Goal: Navigation & Orientation: Find specific page/section

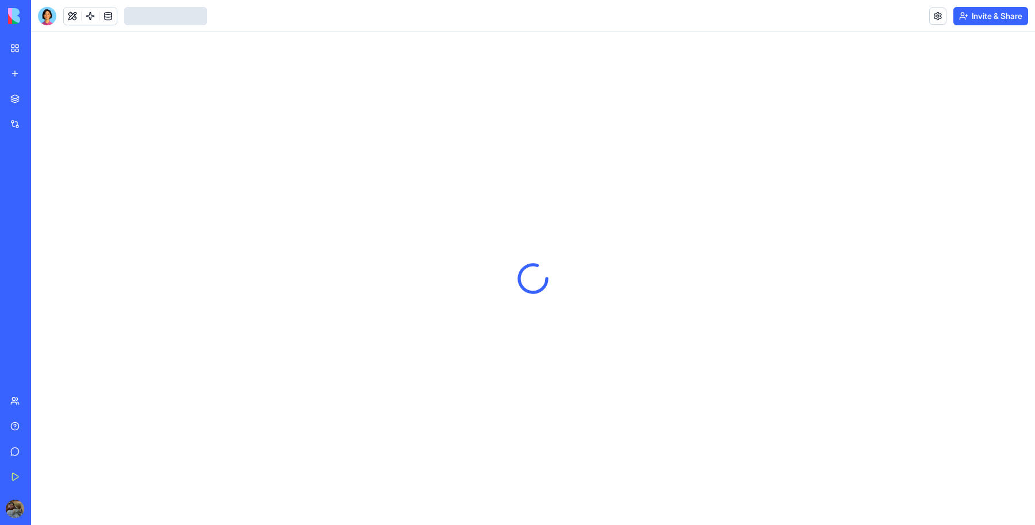
click at [28, 278] on div "Marketplace Integrations Recent Arankan Production Tracker Cannabis Clinic KPI …" at bounding box center [15, 237] width 24 height 300
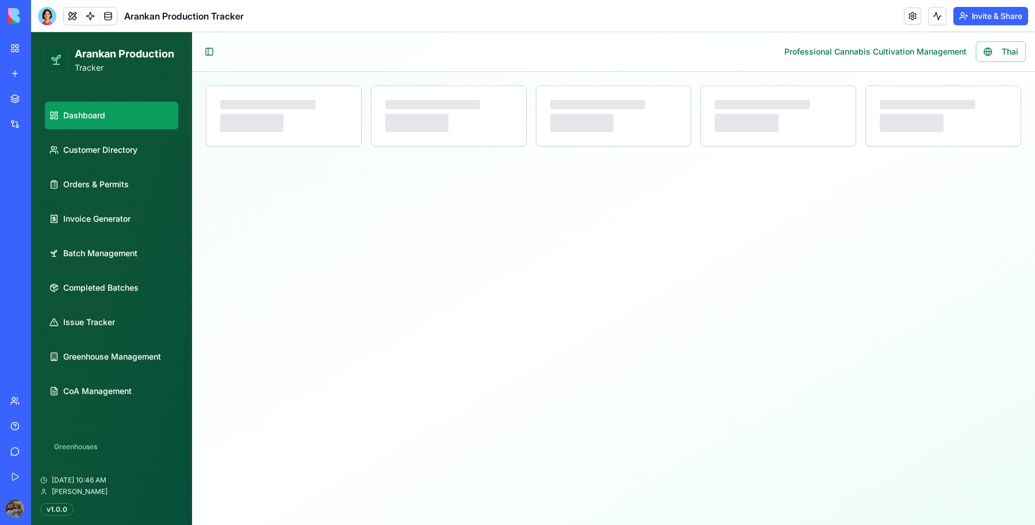
select select "**"
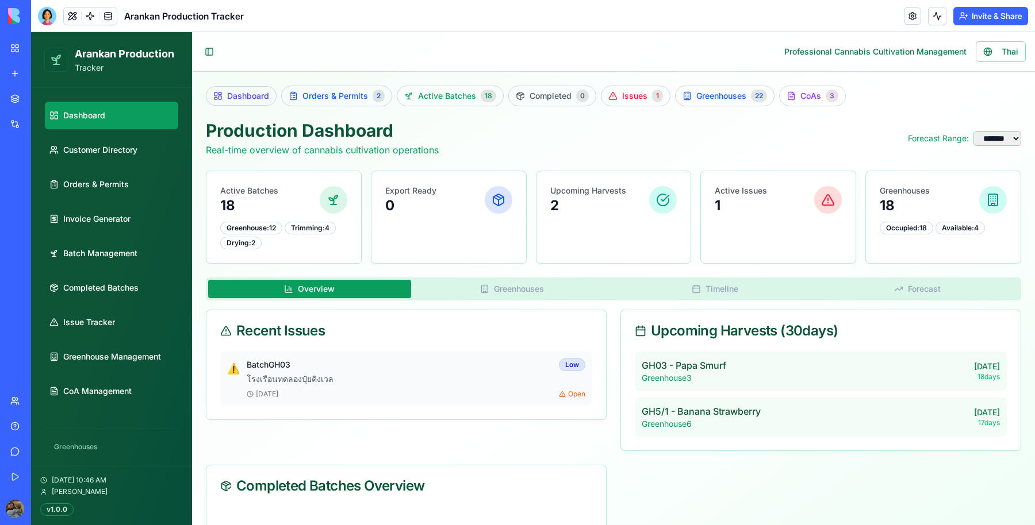
click at [421, 38] on div "Toggle Sidebar Professional Cannabis Cultivation Management Thai" at bounding box center [613, 52] width 843 height 40
click at [997, 44] on button "Thai" at bounding box center [1000, 51] width 50 height 21
click at [997, 44] on button "อังกฤษ" at bounding box center [997, 51] width 56 height 21
click at [103, 189] on span "Orders & Permits" at bounding box center [96, 184] width 66 height 11
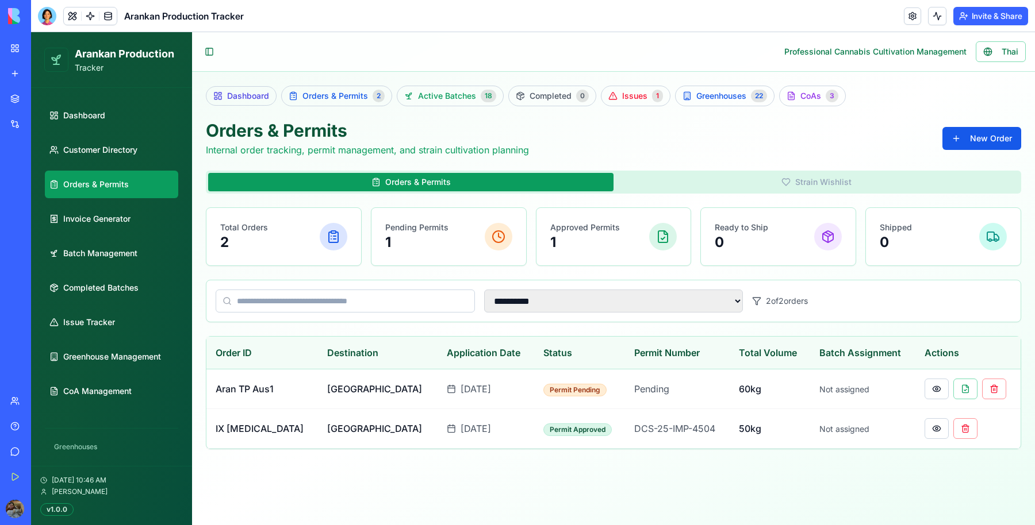
click at [758, 176] on button "Strain Wishlist" at bounding box center [815, 182] width 405 height 18
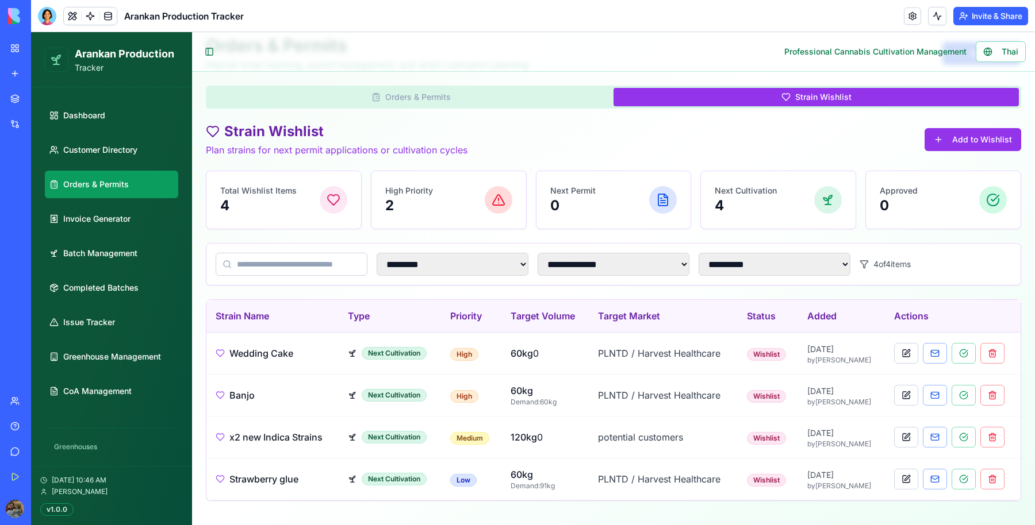
scroll to position [84, 0]
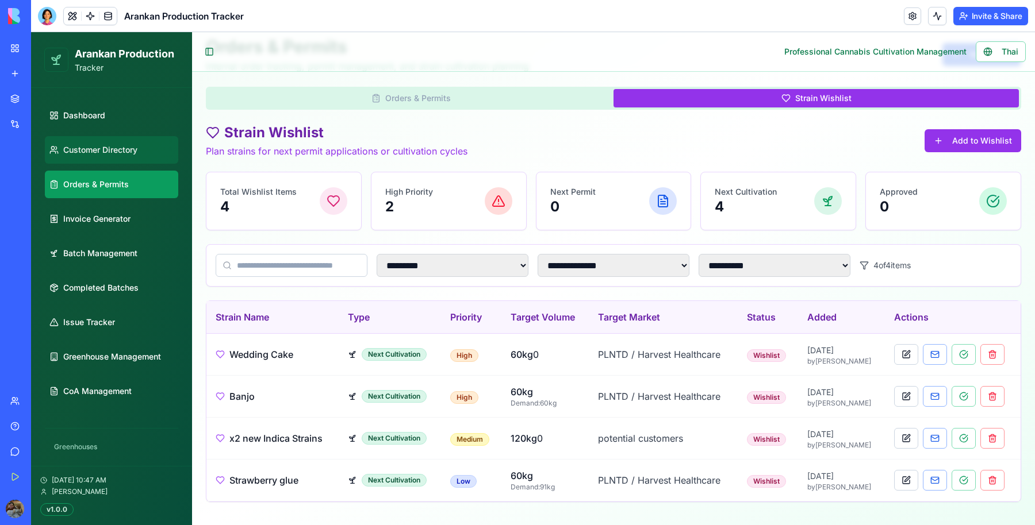
click at [95, 148] on span "Customer Directory" at bounding box center [100, 149] width 74 height 11
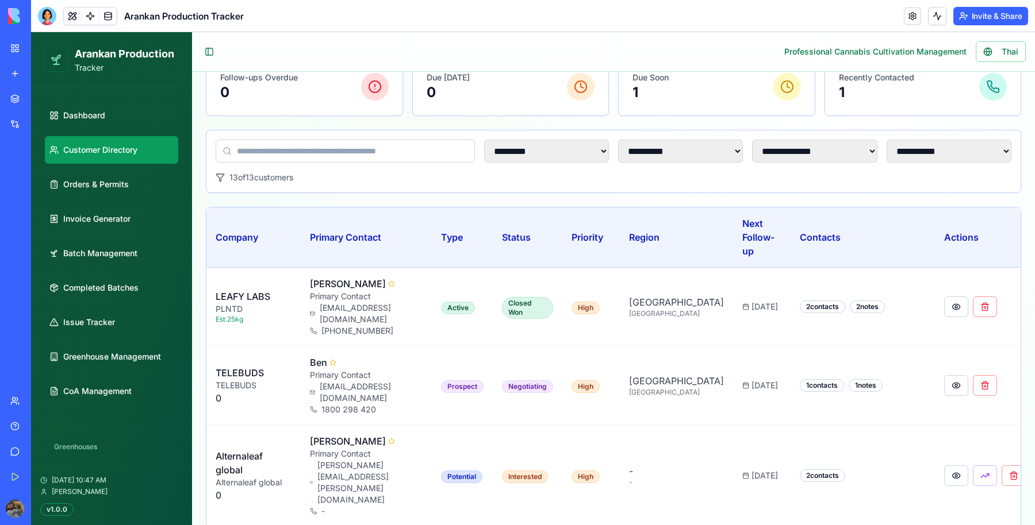
scroll to position [182, 0]
click at [944, 301] on button at bounding box center [956, 305] width 24 height 21
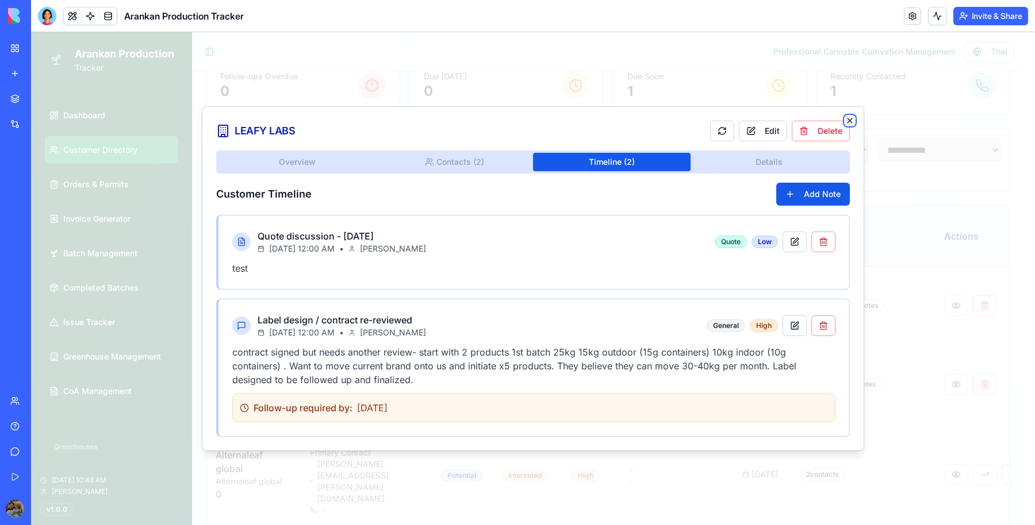
click at [852, 122] on icon "button" at bounding box center [849, 120] width 9 height 9
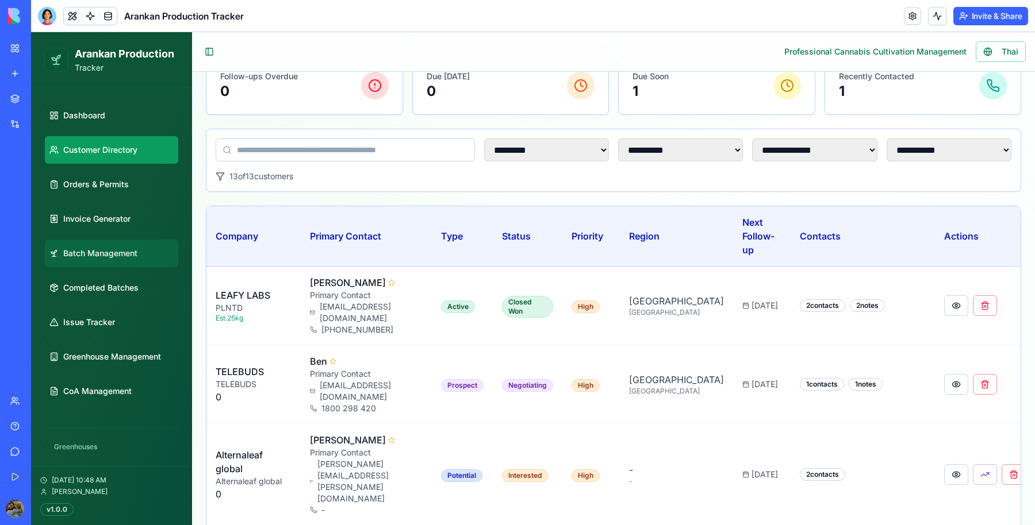
click at [116, 259] on link "Batch Management" at bounding box center [111, 254] width 133 height 28
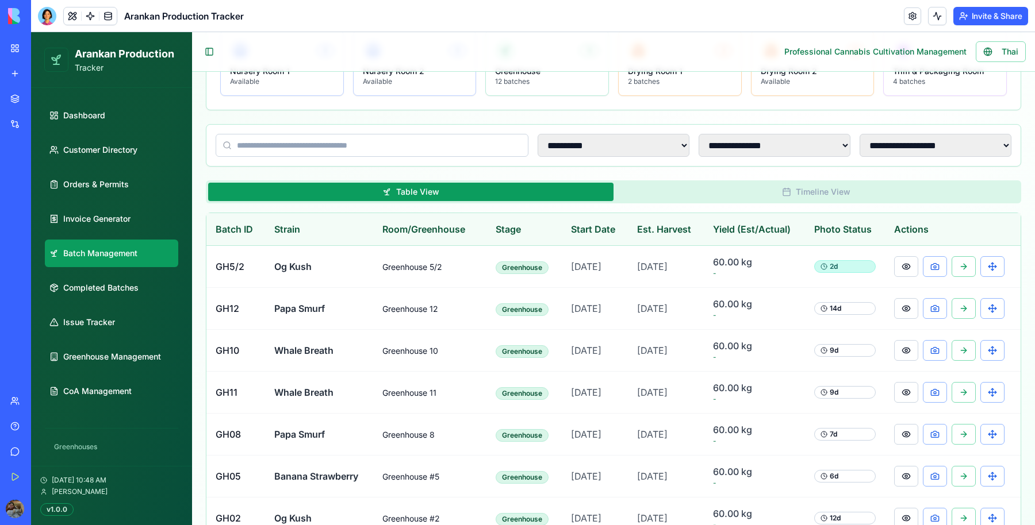
click at [912, 128] on div "**********" at bounding box center [613, 145] width 814 height 41
click at [909, 134] on select "**********" at bounding box center [935, 145] width 152 height 23
select select "**********"
click at [859, 134] on select "**********" at bounding box center [935, 145] width 152 height 23
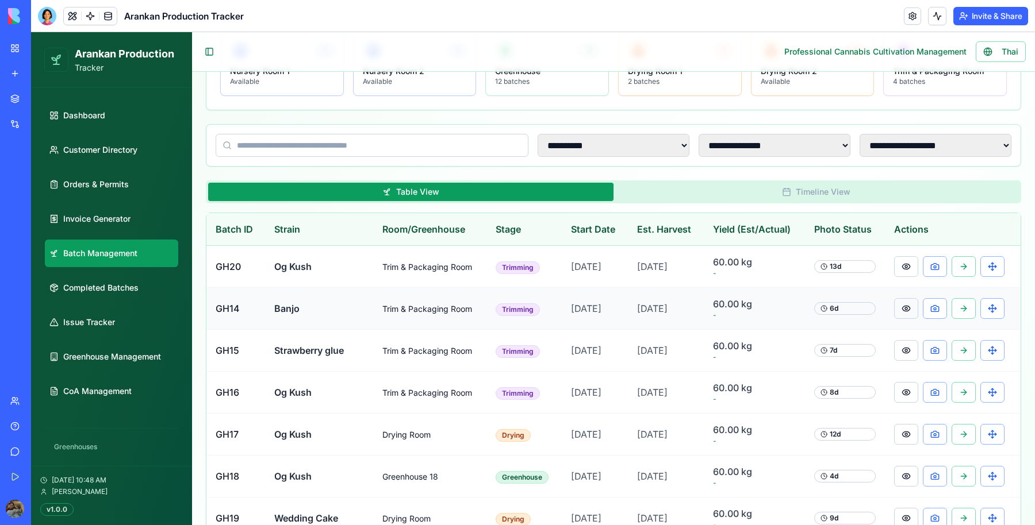
click at [903, 302] on button at bounding box center [906, 308] width 24 height 21
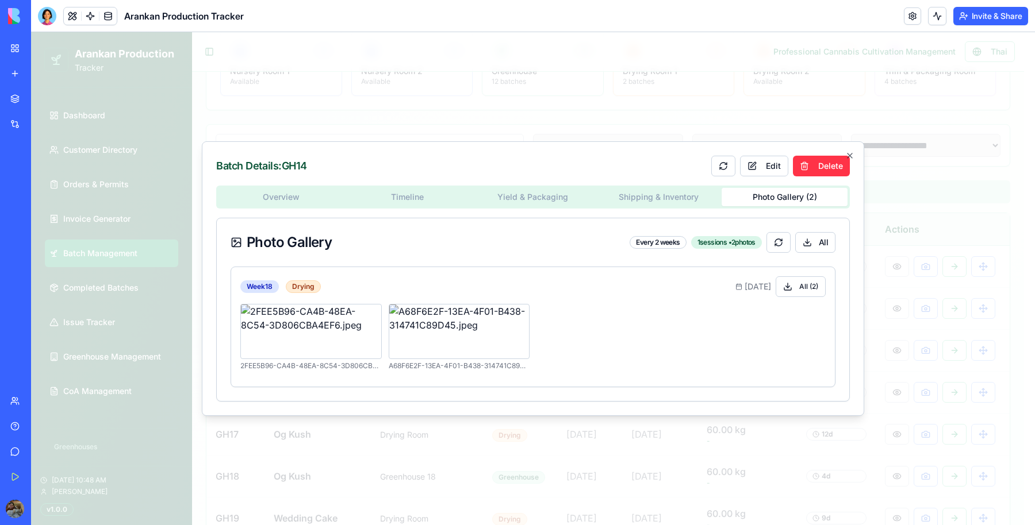
click at [782, 90] on body "**********" at bounding box center [527, 439] width 993 height 1179
click at [409, 200] on div "Overview Timeline Yield & Packaging Shipping & Inventory Photo Gallery ( 2 ) Ph…" at bounding box center [532, 294] width 633 height 216
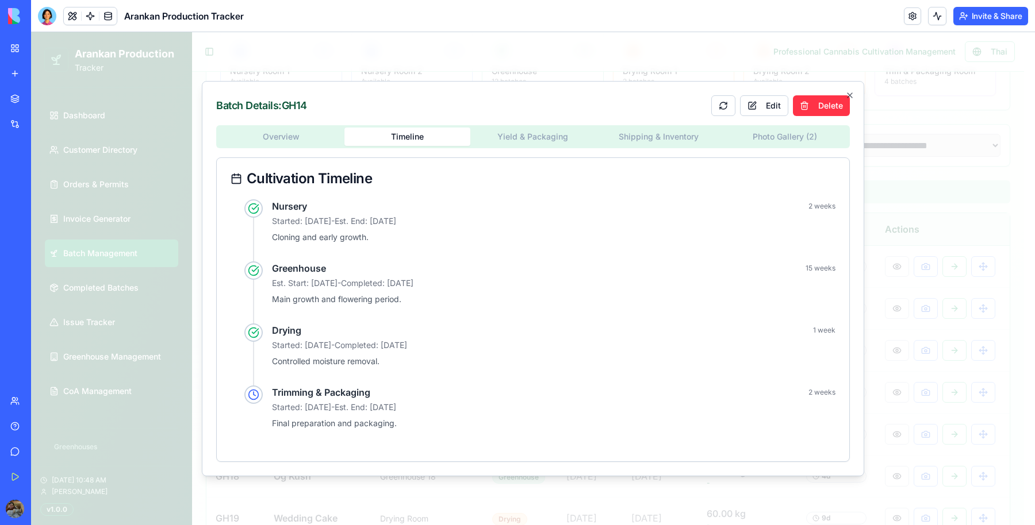
click at [549, 148] on div "Overview Timeline Yield & Packaging Shipping & Inventory Photo Gallery ( 2 ) Cu…" at bounding box center [532, 293] width 633 height 337
click at [851, 97] on icon "button" at bounding box center [849, 95] width 5 height 5
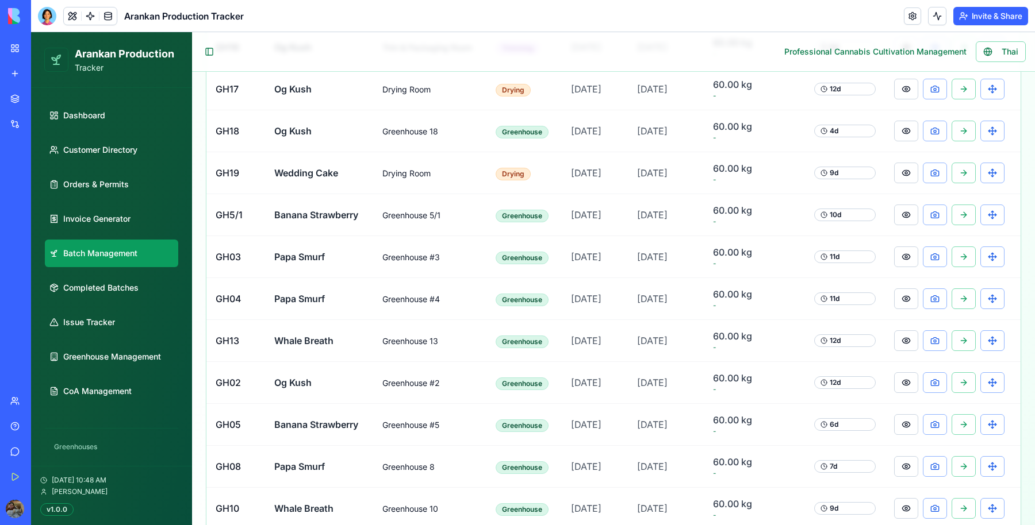
scroll to position [529, 0]
click at [110, 352] on span "Greenhouse Management" at bounding box center [112, 356] width 98 height 11
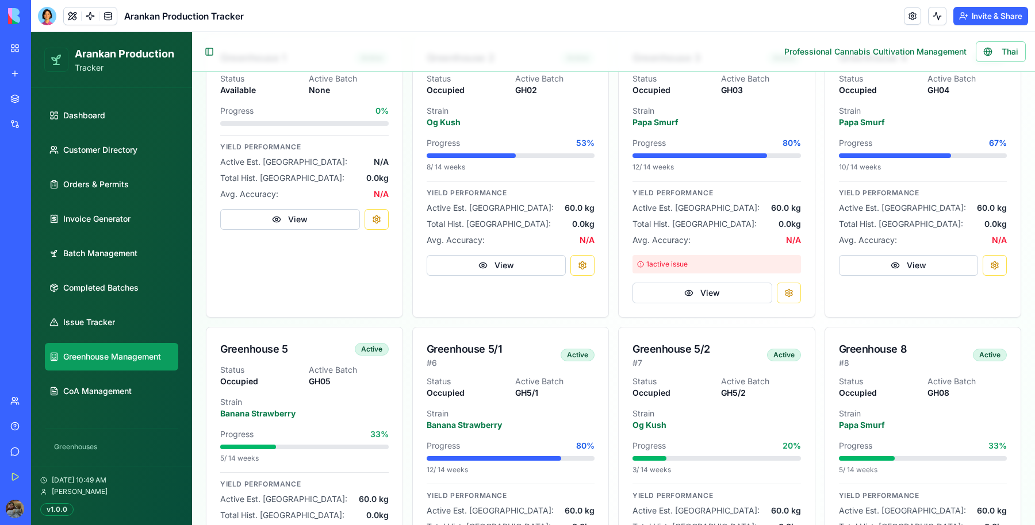
scroll to position [295, 0]
click at [722, 295] on button "View" at bounding box center [702, 294] width 140 height 21
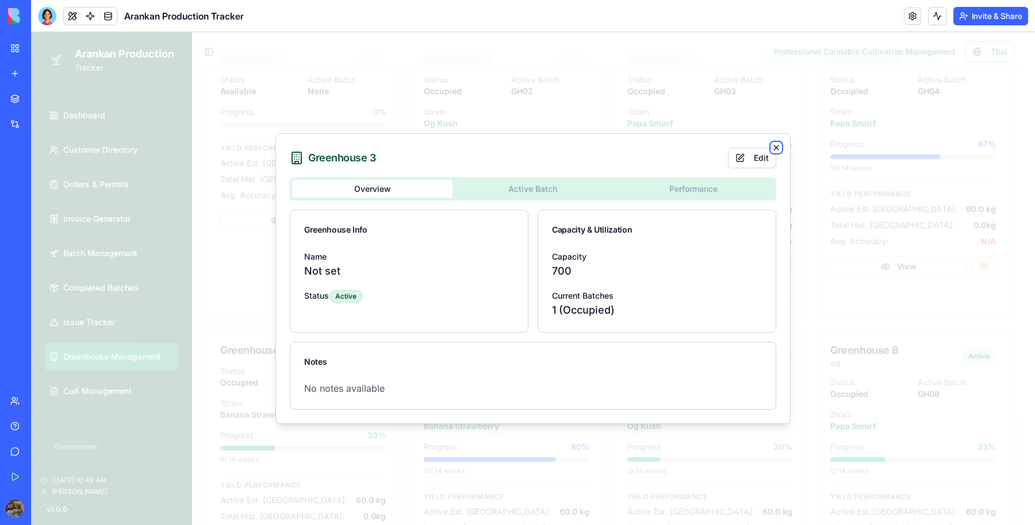
click at [779, 149] on icon "button" at bounding box center [775, 147] width 9 height 9
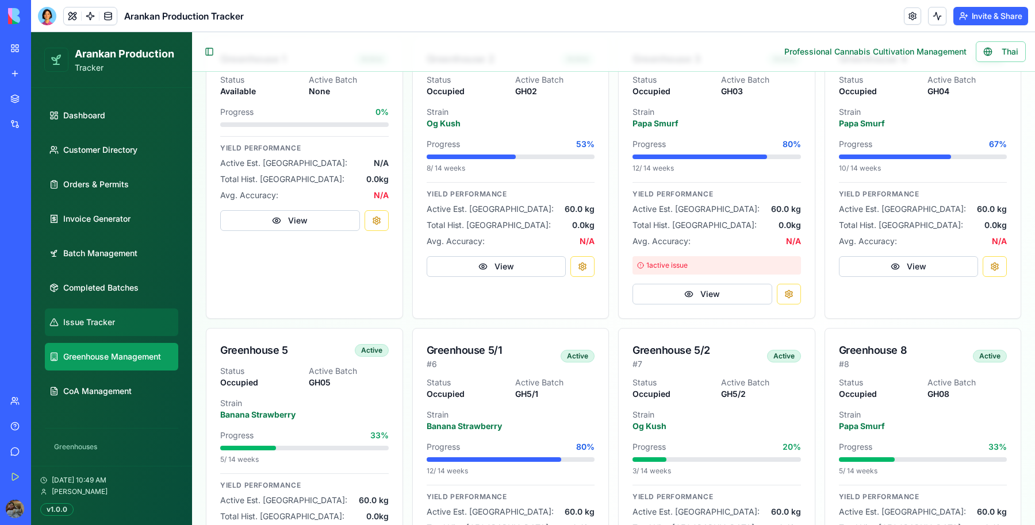
click at [114, 313] on link "Issue Tracker" at bounding box center [111, 323] width 133 height 28
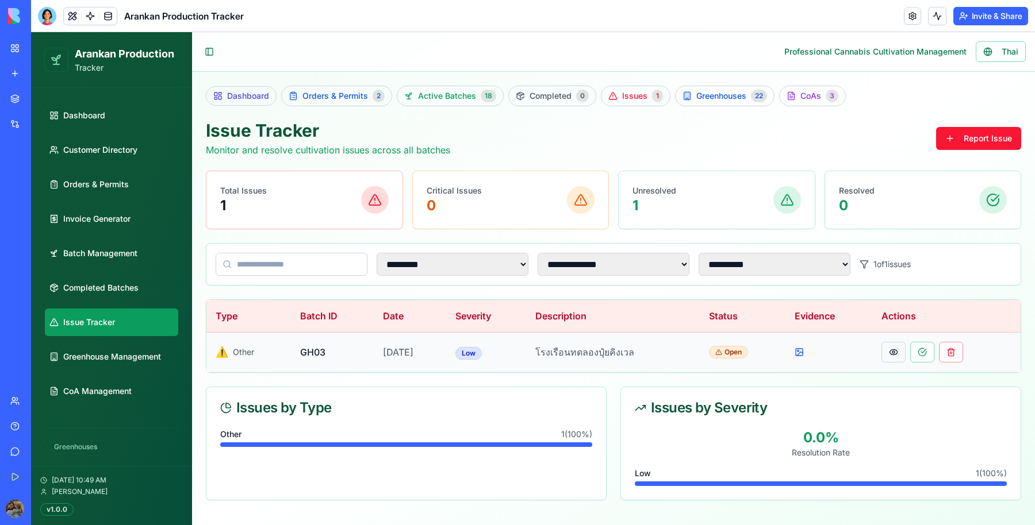
click at [905, 353] on button at bounding box center [893, 352] width 24 height 21
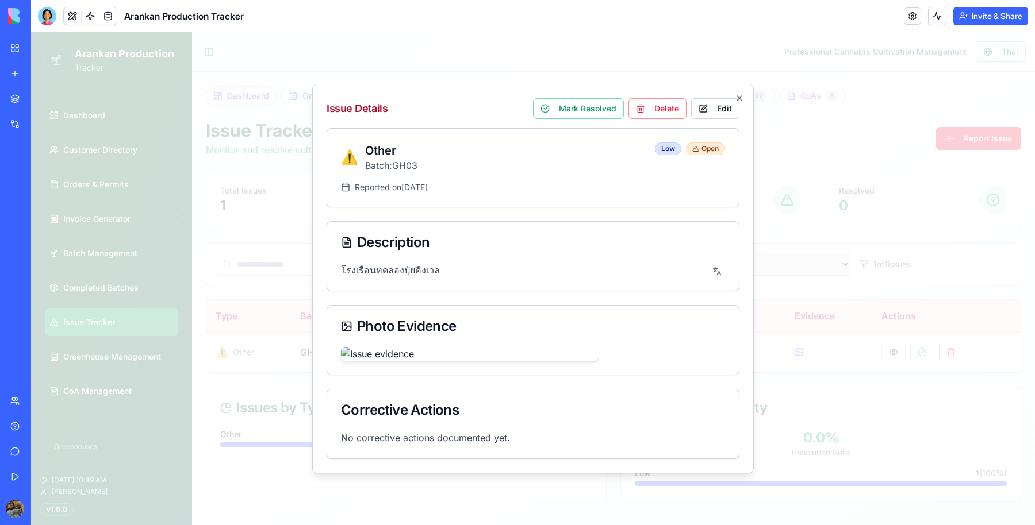
scroll to position [273, 0]
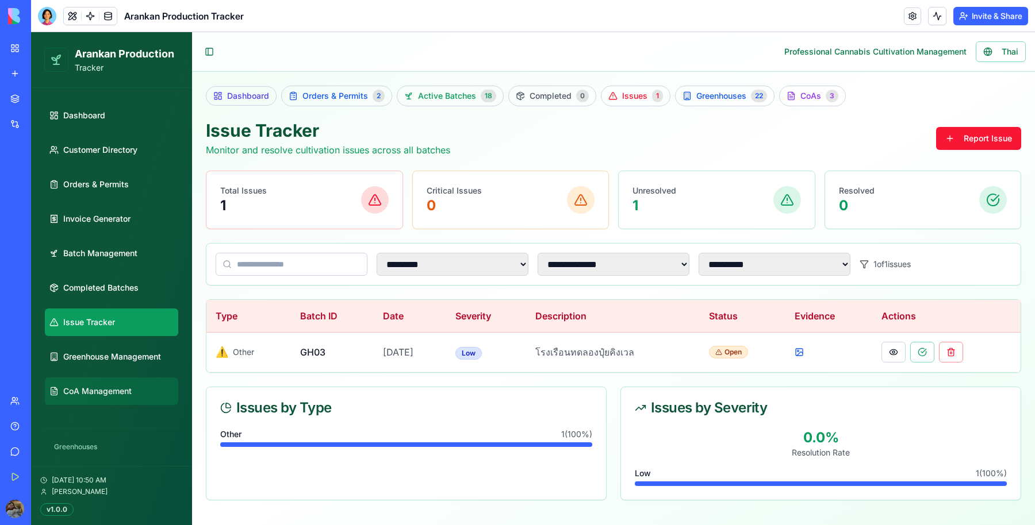
click at [72, 389] on span "CoA Management" at bounding box center [97, 391] width 68 height 11
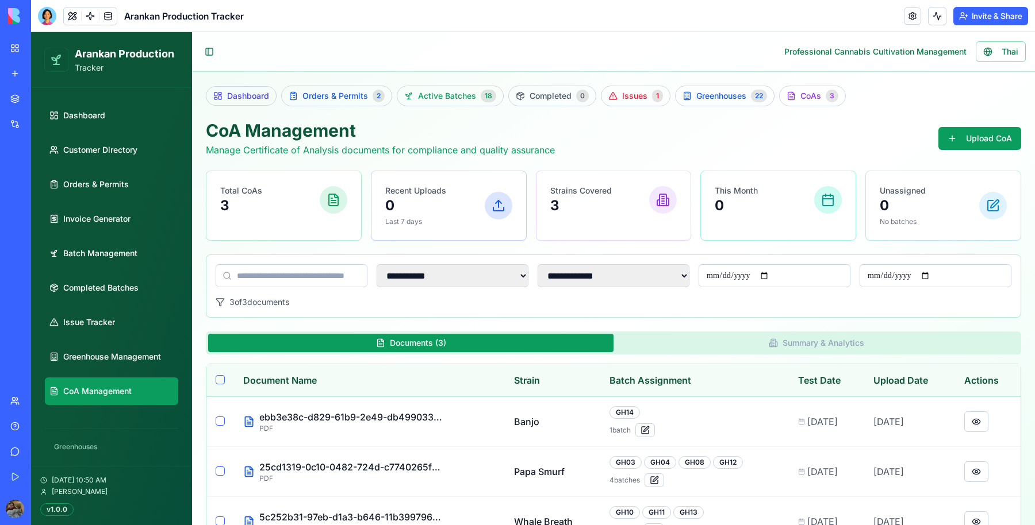
scroll to position [45, 0]
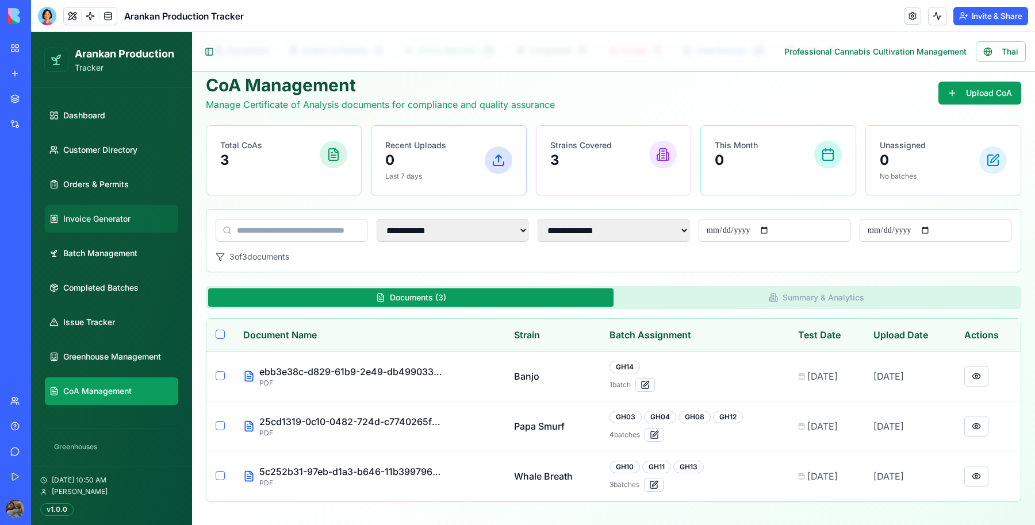
click at [135, 224] on link "Invoice Generator" at bounding box center [111, 219] width 133 height 28
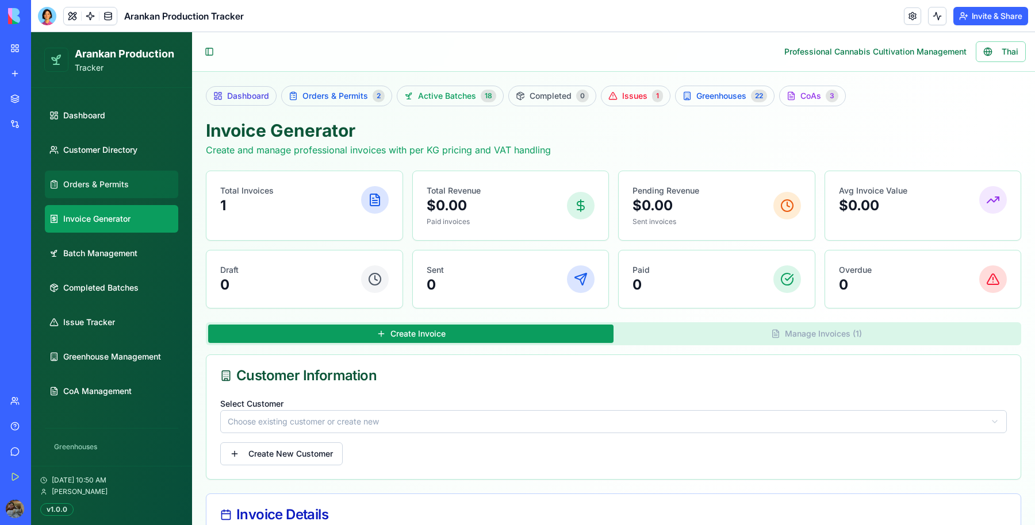
click at [126, 171] on link "Orders & Permits" at bounding box center [111, 185] width 133 height 28
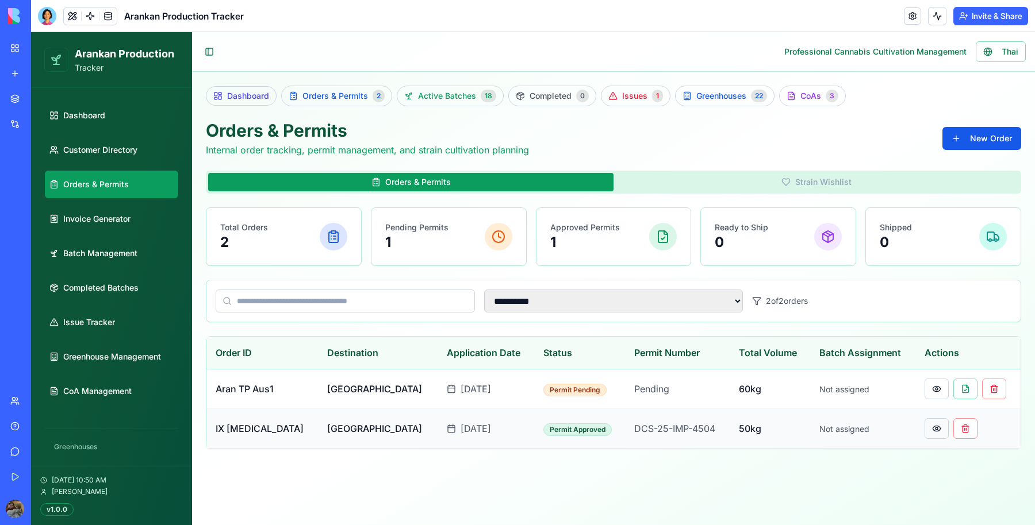
click at [924, 426] on button at bounding box center [936, 428] width 24 height 21
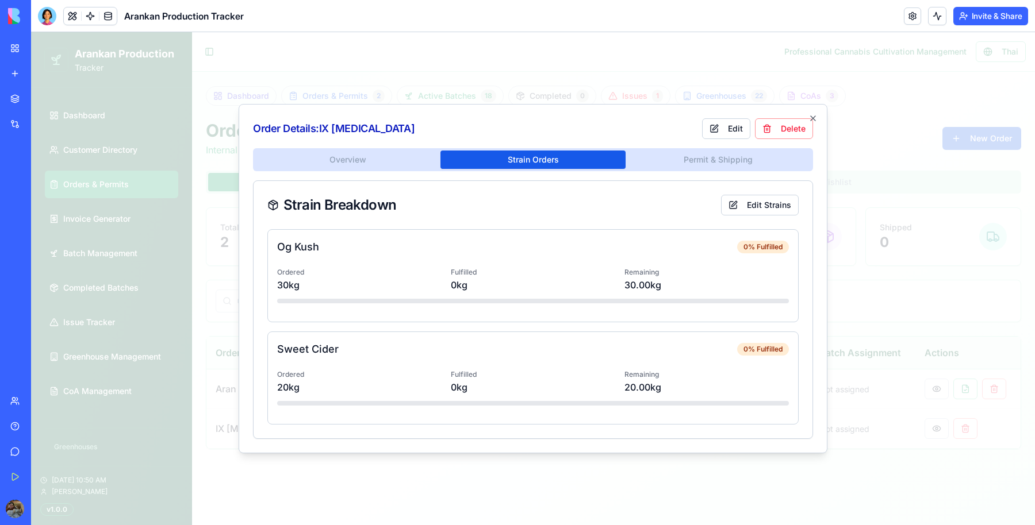
click at [584, 233] on div "Overview Strain Orders Permit & Shipping Strain Breakdown Edit Strains Og Kush …" at bounding box center [533, 293] width 560 height 291
click at [763, 171] on div "Overview Strain Orders Permit & Shipping" at bounding box center [533, 159] width 560 height 23
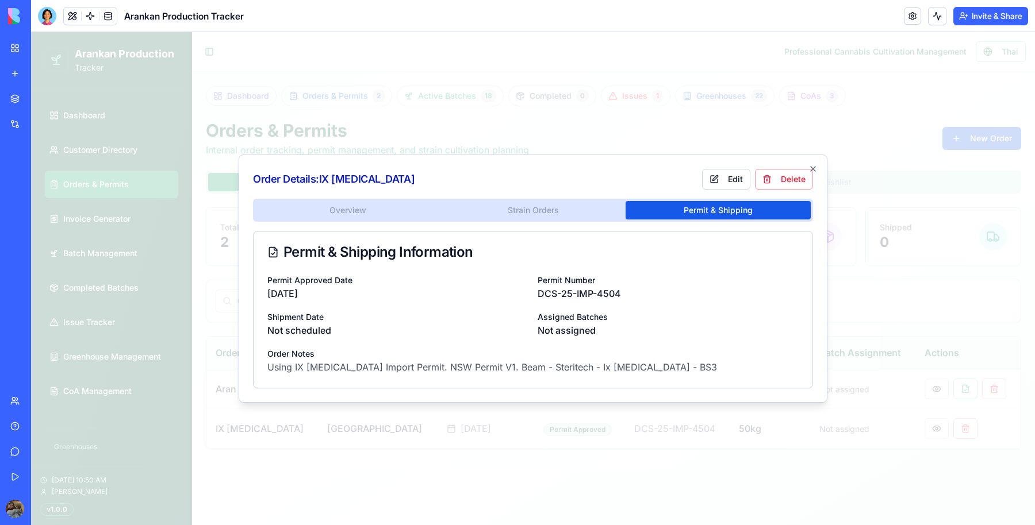
click at [764, 163] on div "Order Details: IX [MEDICAL_DATA] Edit Delete Overview Strain Orders Permit & Sh…" at bounding box center [533, 279] width 589 height 248
click at [816, 167] on icon "button" at bounding box center [812, 168] width 9 height 9
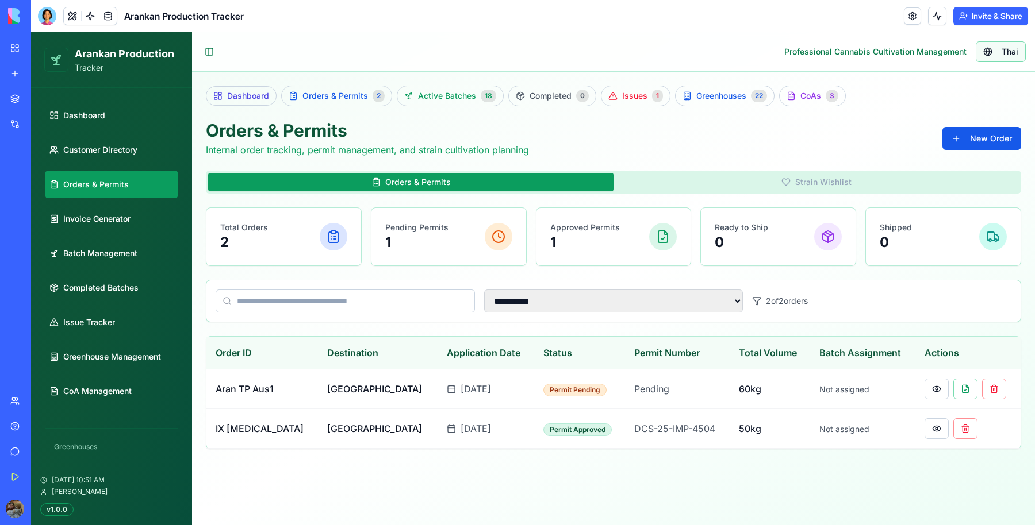
click at [1008, 52] on span "Thai" at bounding box center [1009, 51] width 17 height 11
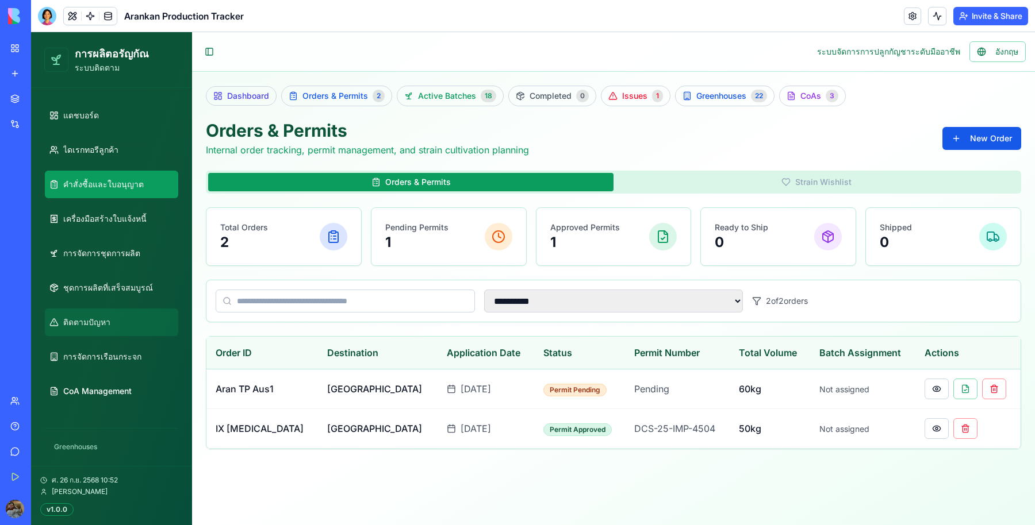
click at [126, 329] on link "ติดตามปัญหา" at bounding box center [111, 323] width 133 height 28
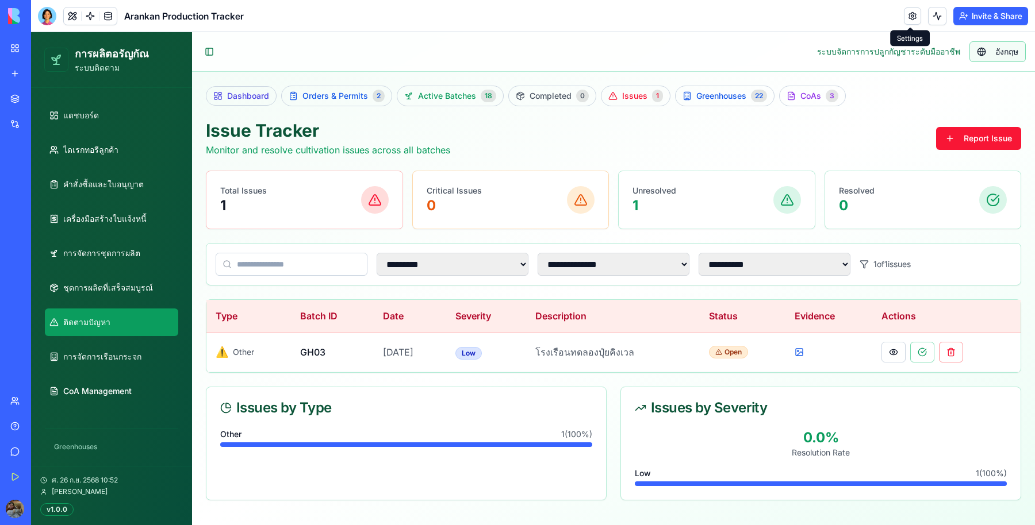
click at [993, 56] on button "อังกฤษ" at bounding box center [997, 51] width 56 height 21
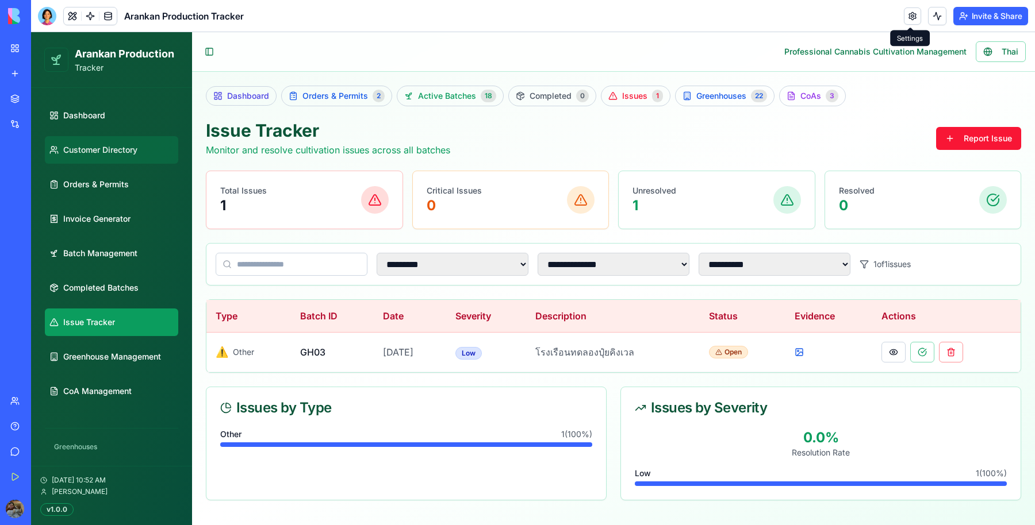
click at [122, 148] on span "Customer Directory" at bounding box center [100, 149] width 74 height 11
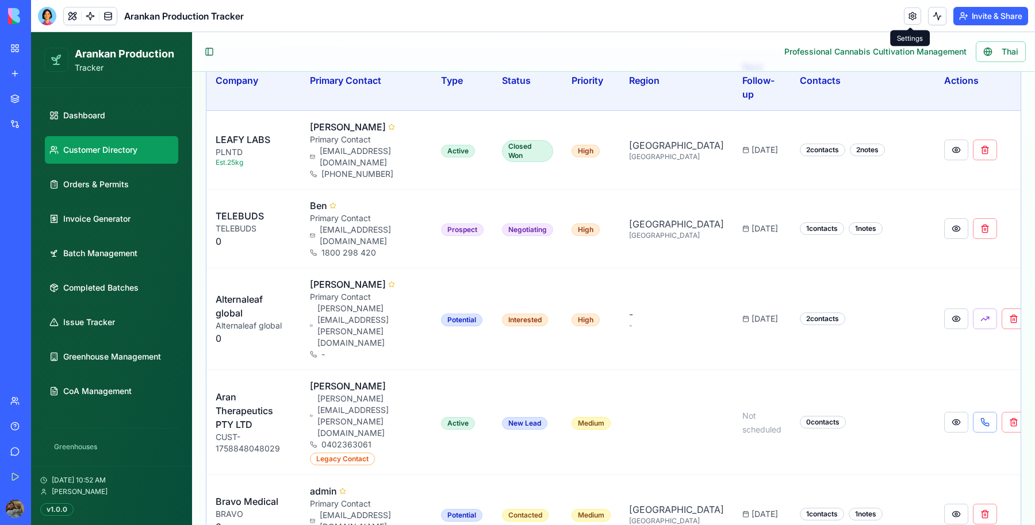
scroll to position [340, 0]
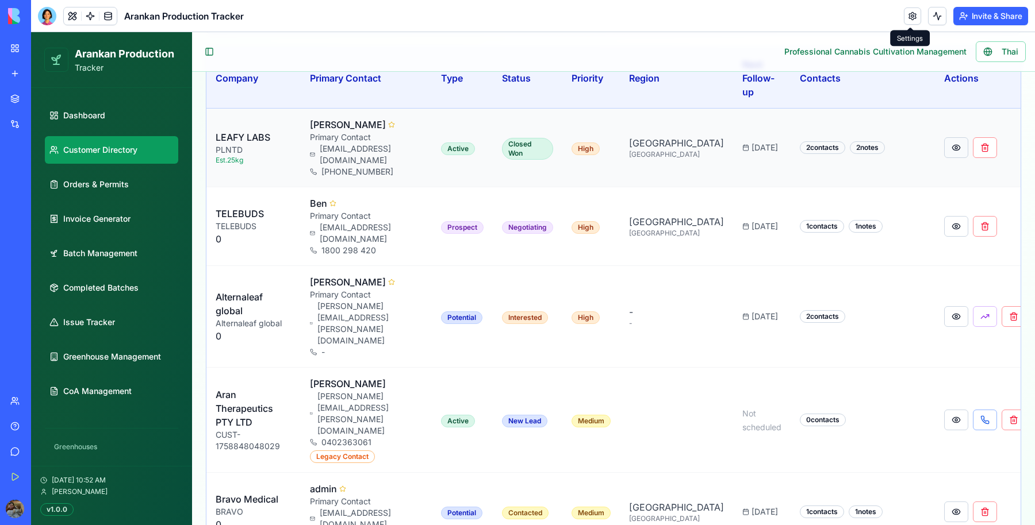
click at [944, 141] on button at bounding box center [956, 147] width 24 height 21
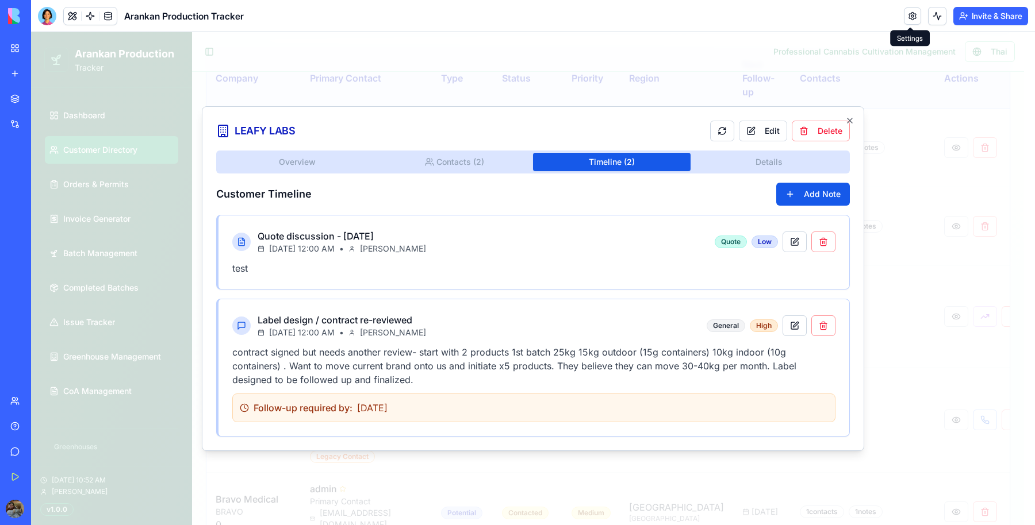
click at [634, 94] on body "**********" at bounding box center [527, 462] width 993 height 1541
click at [845, 121] on icon "button" at bounding box center [849, 120] width 9 height 9
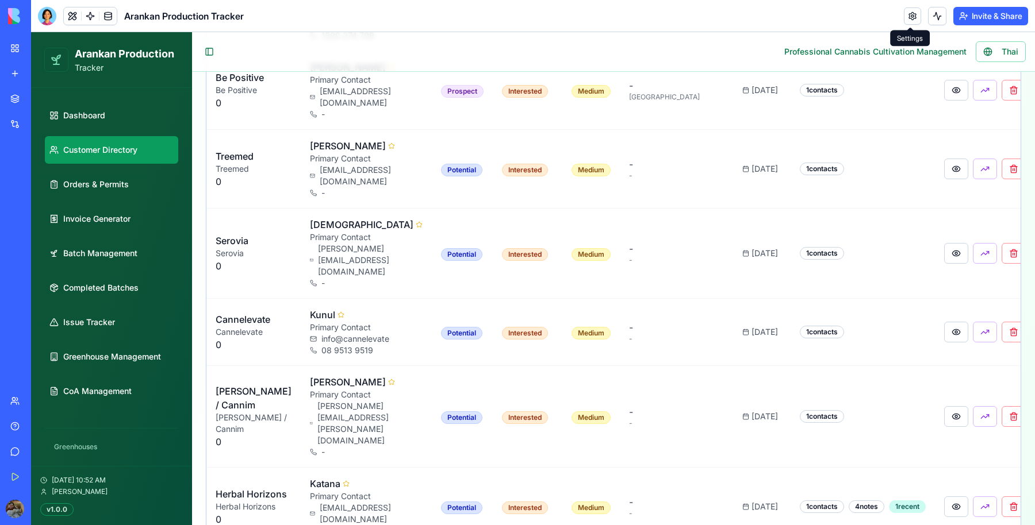
scroll to position [841, 0]
click at [944, 497] on button at bounding box center [956, 507] width 24 height 21
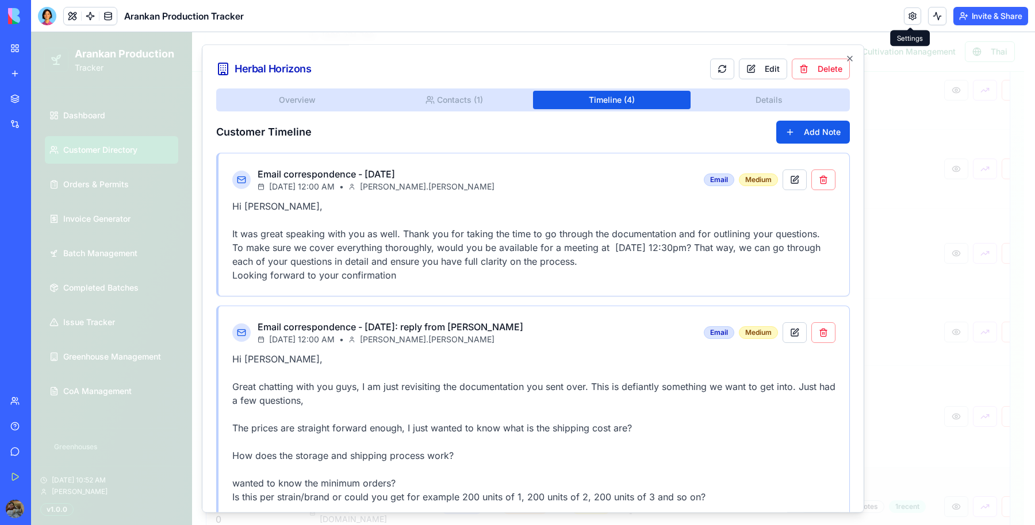
click at [935, 330] on div at bounding box center [533, 278] width 1004 height 493
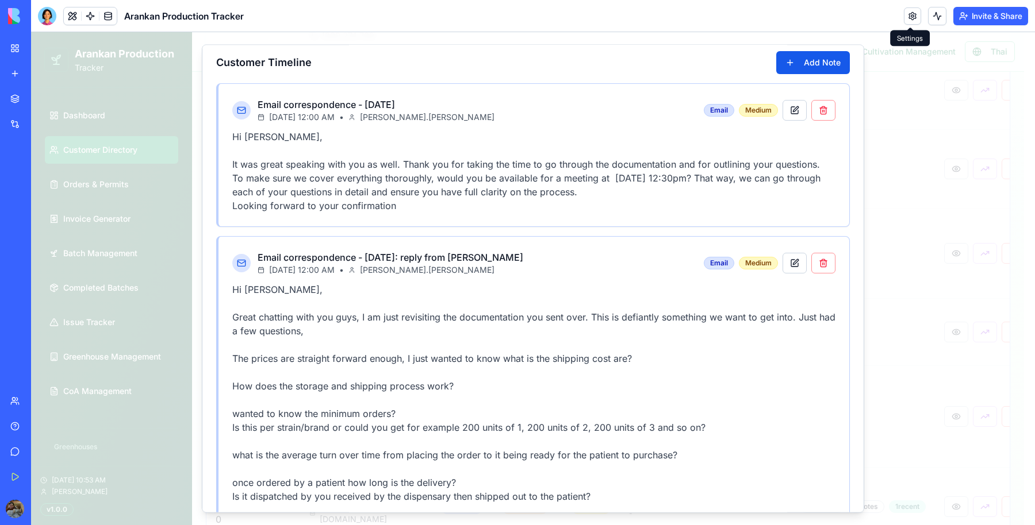
scroll to position [0, 0]
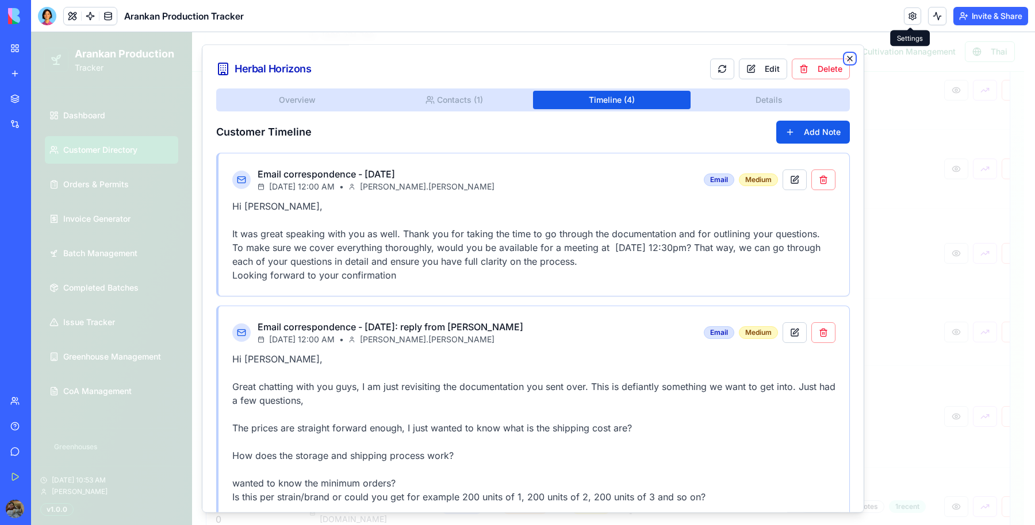
click at [847, 60] on icon "button" at bounding box center [849, 58] width 5 height 5
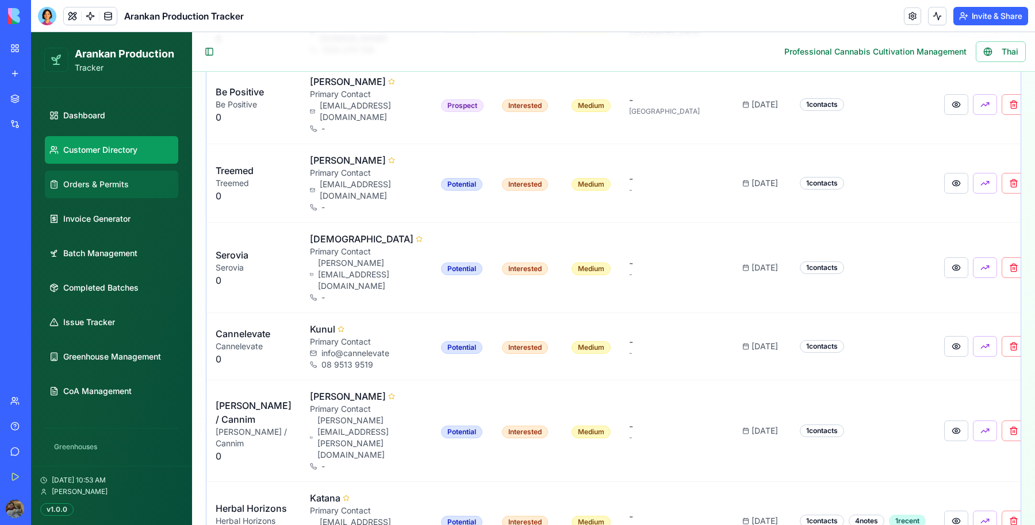
click at [99, 187] on span "Orders & Permits" at bounding box center [96, 184] width 66 height 11
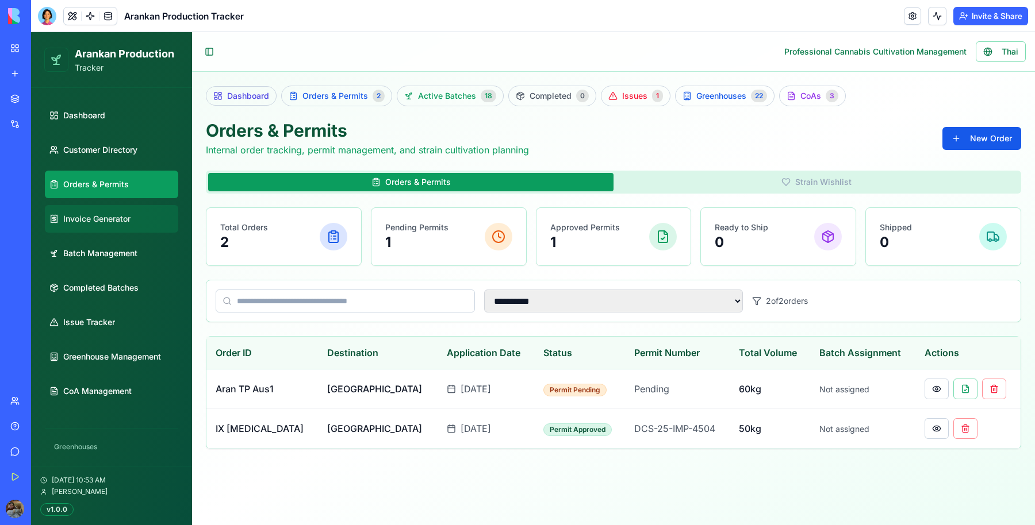
click at [128, 219] on span "Invoice Generator" at bounding box center [96, 218] width 67 height 11
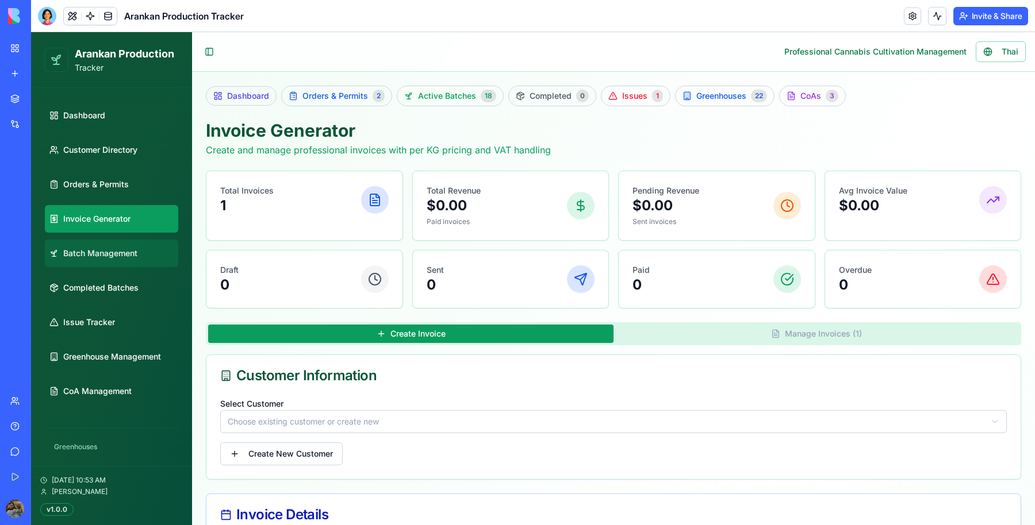
click at [108, 249] on span "Batch Management" at bounding box center [100, 253] width 74 height 11
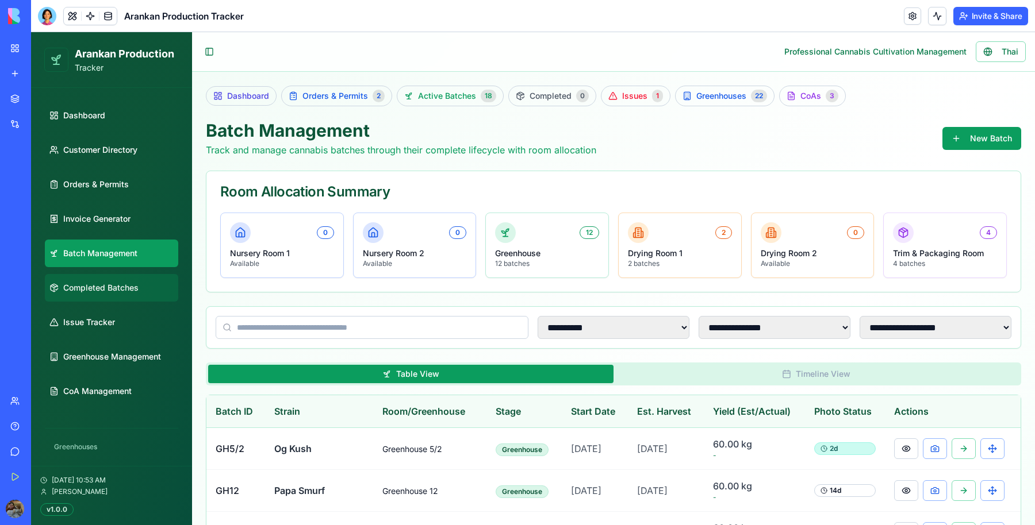
click at [92, 285] on span "Completed Batches" at bounding box center [100, 287] width 75 height 11
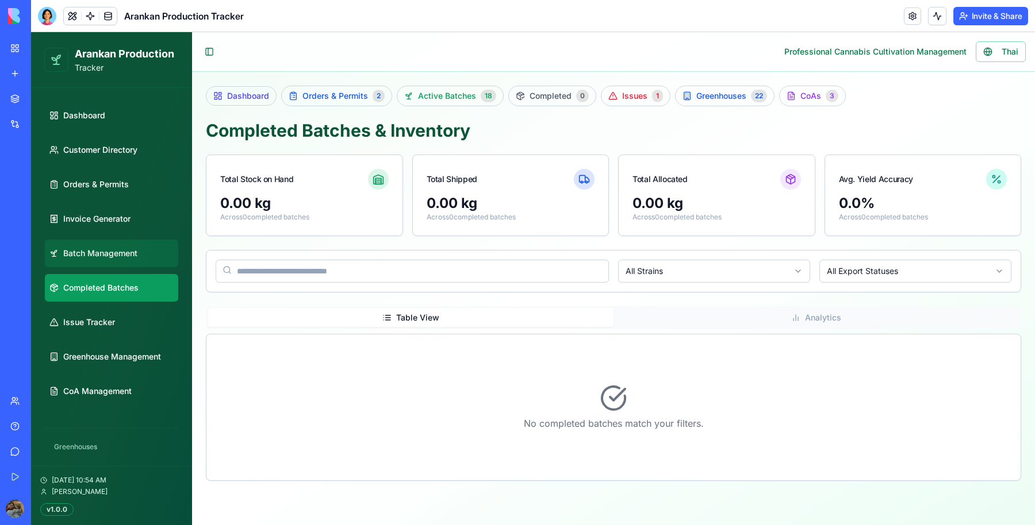
click at [128, 259] on link "Batch Management" at bounding box center [111, 254] width 133 height 28
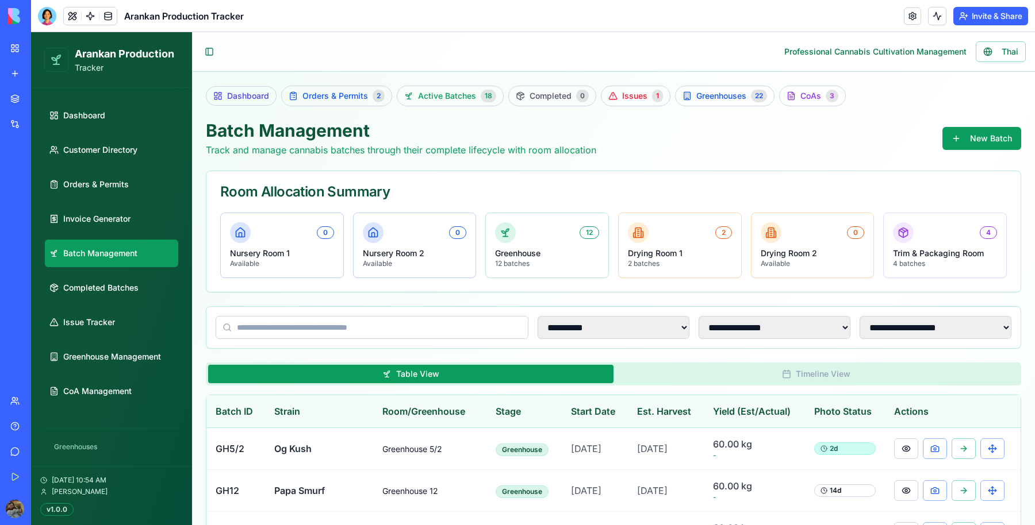
click at [128, 259] on link "Batch Management" at bounding box center [111, 254] width 133 height 28
click at [115, 164] on ul "Dashboard Customer Directory Orders & Permits Invoice Generator Batch Managemen…" at bounding box center [111, 253] width 133 height 303
click at [110, 186] on span "Orders & Permits" at bounding box center [96, 184] width 66 height 11
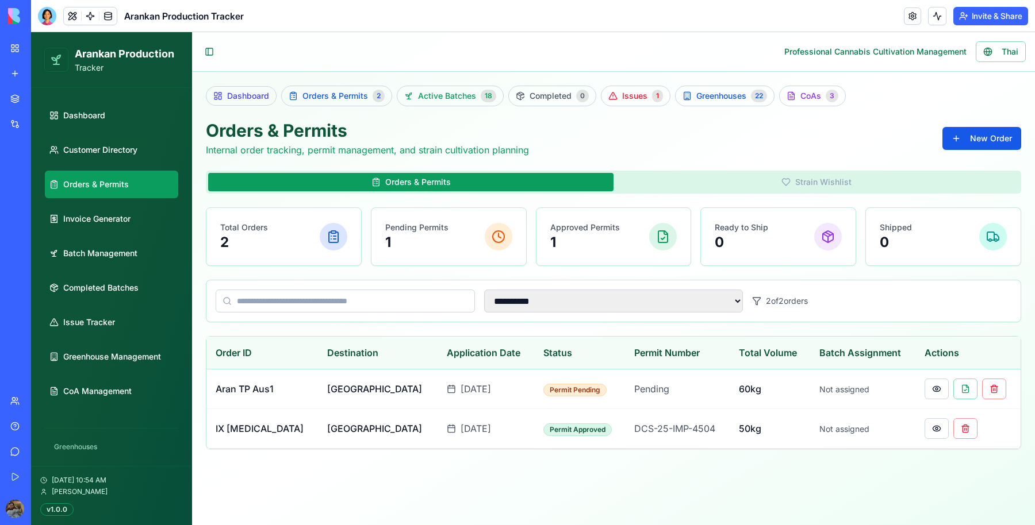
click at [717, 181] on button "Strain Wishlist" at bounding box center [815, 182] width 405 height 18
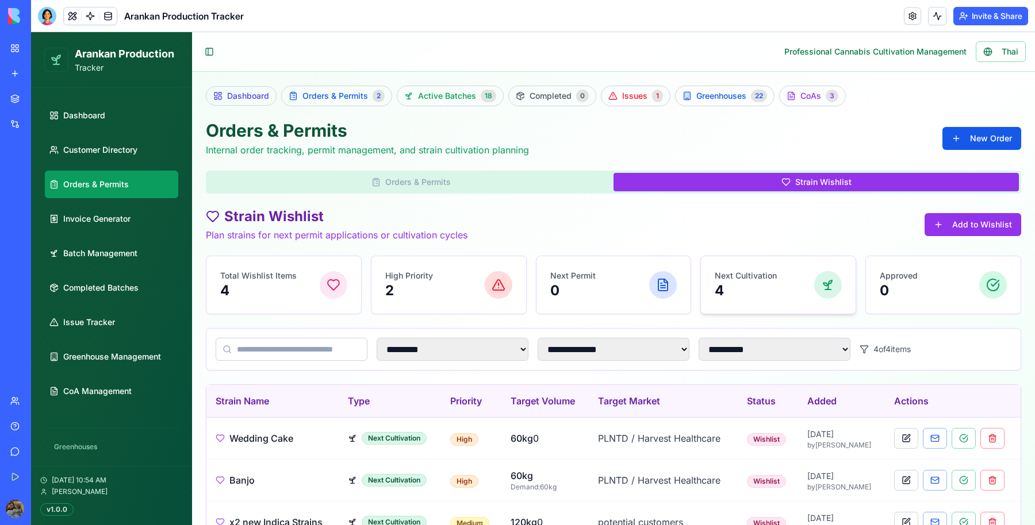
scroll to position [85, 0]
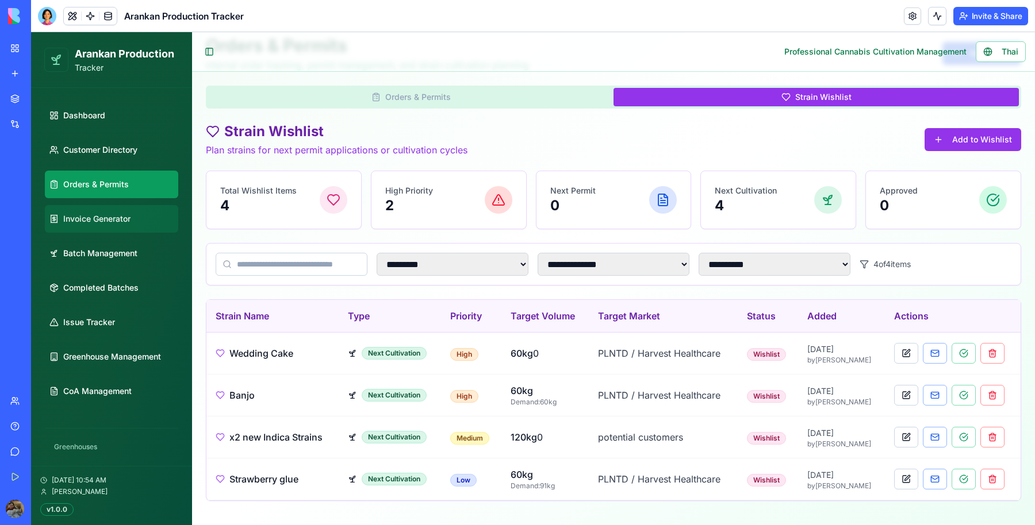
click at [112, 210] on link "Invoice Generator" at bounding box center [111, 219] width 133 height 28
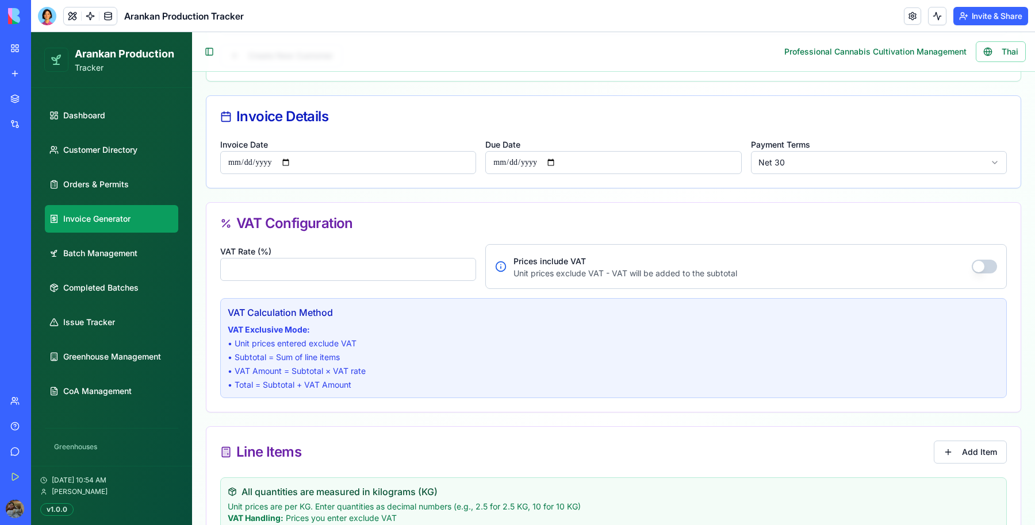
scroll to position [399, 0]
drag, startPoint x: 293, startPoint y: 264, endPoint x: 0, endPoint y: 272, distance: 292.6
click at [31, 272] on html "**********" at bounding box center [533, 416] width 1004 height 1566
click at [977, 259] on button "Prices include VAT" at bounding box center [983, 266] width 25 height 14
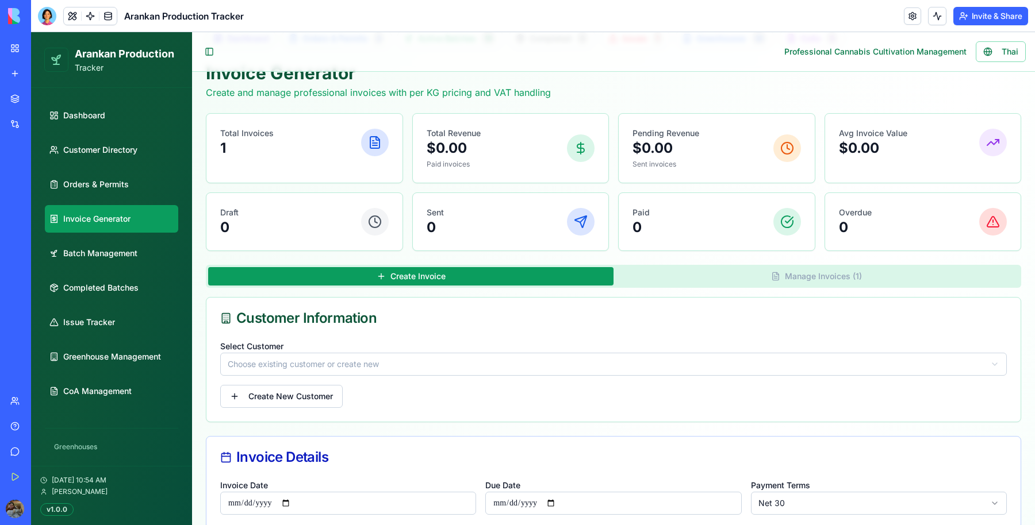
scroll to position [56, 0]
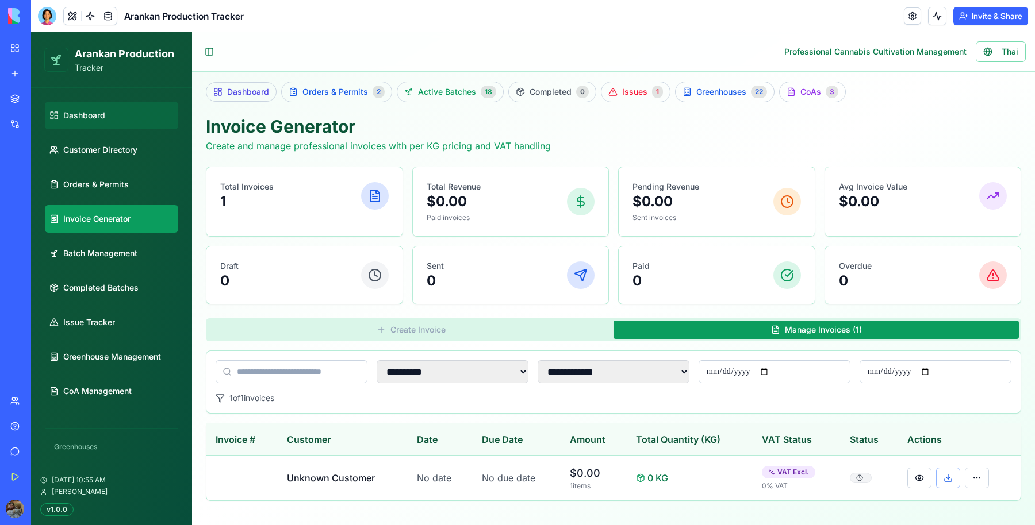
click at [95, 113] on span "Dashboard" at bounding box center [84, 115] width 42 height 11
select select "**"
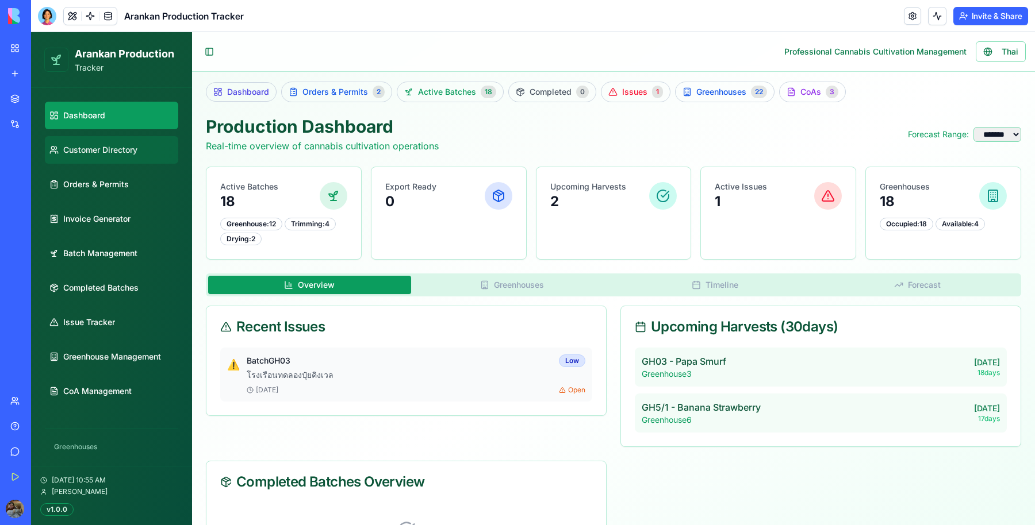
click at [122, 158] on link "Customer Directory" at bounding box center [111, 150] width 133 height 28
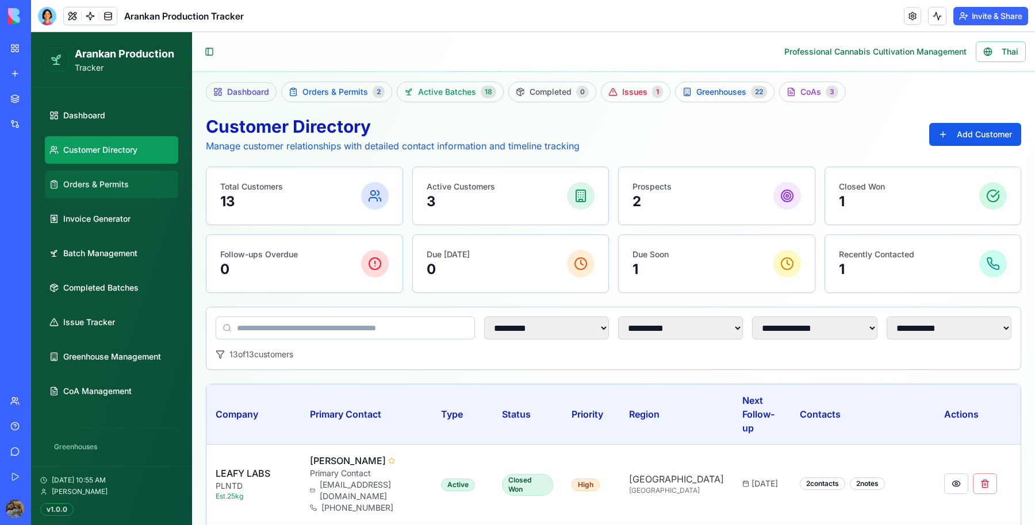
click at [115, 181] on span "Orders & Permits" at bounding box center [96, 184] width 66 height 11
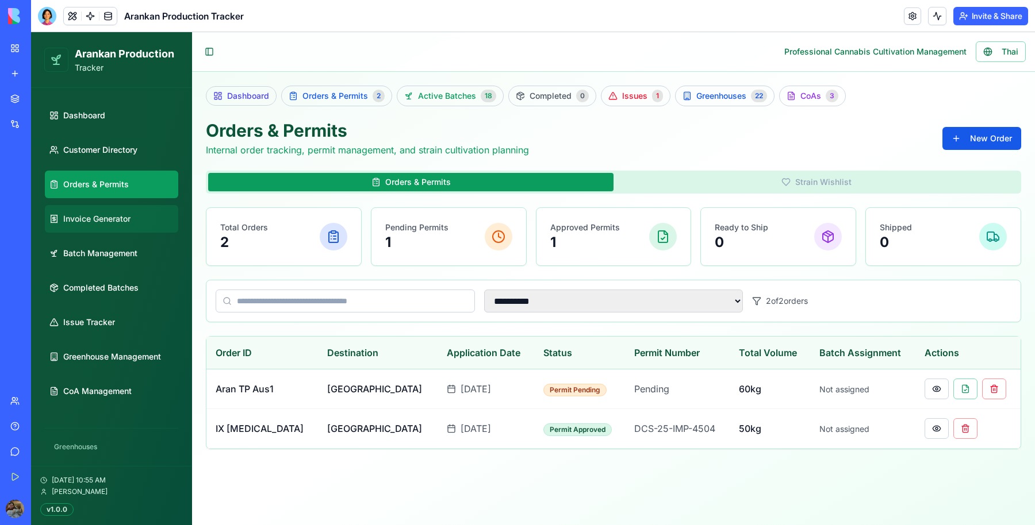
click at [98, 224] on link "Invoice Generator" at bounding box center [111, 219] width 133 height 28
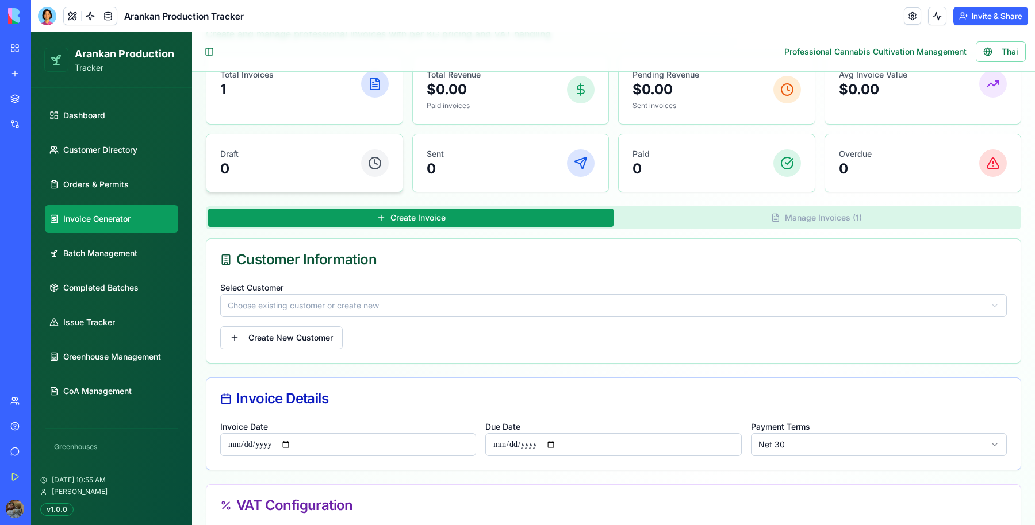
scroll to position [111, 0]
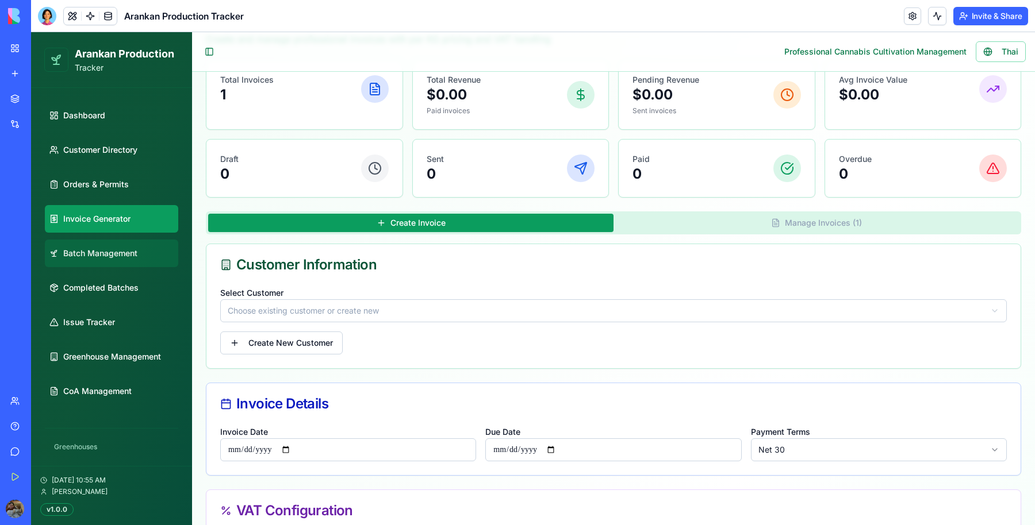
click at [149, 263] on link "Batch Management" at bounding box center [111, 254] width 133 height 28
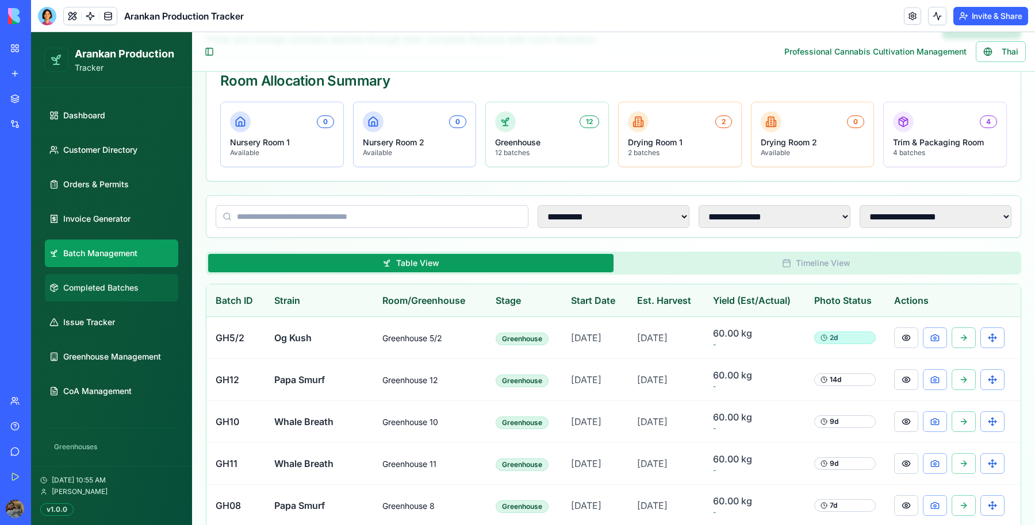
click at [137, 282] on span "Completed Batches" at bounding box center [100, 287] width 75 height 11
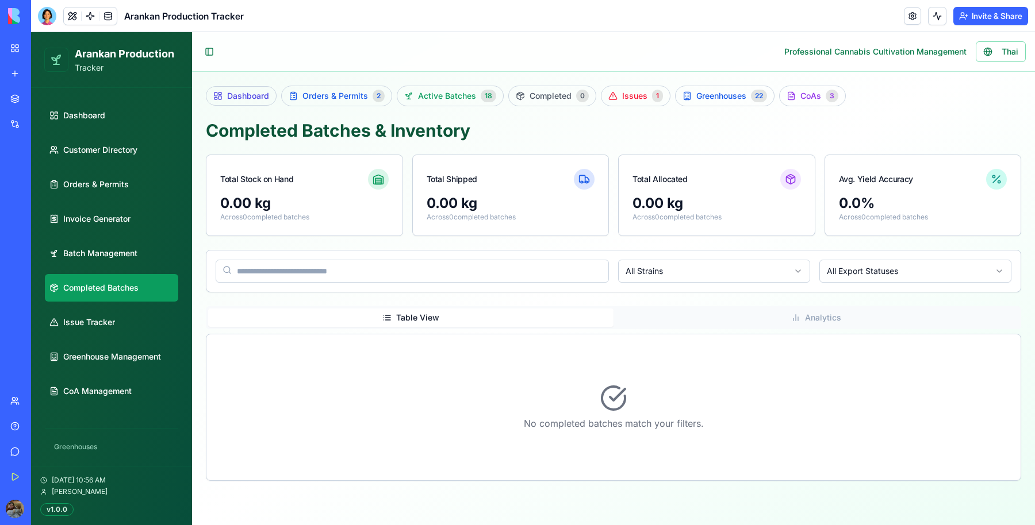
click at [132, 306] on ul "Dashboard Customer Directory Orders & Permits Invoice Generator Batch Managemen…" at bounding box center [111, 253] width 133 height 303
click at [113, 332] on link "Issue Tracker" at bounding box center [111, 323] width 133 height 28
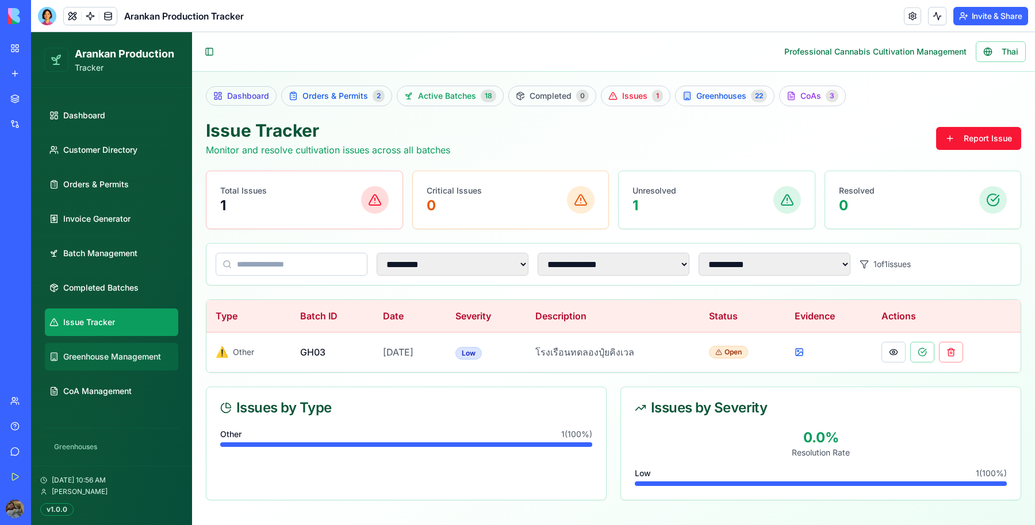
click at [106, 355] on span "Greenhouse Management" at bounding box center [112, 356] width 98 height 11
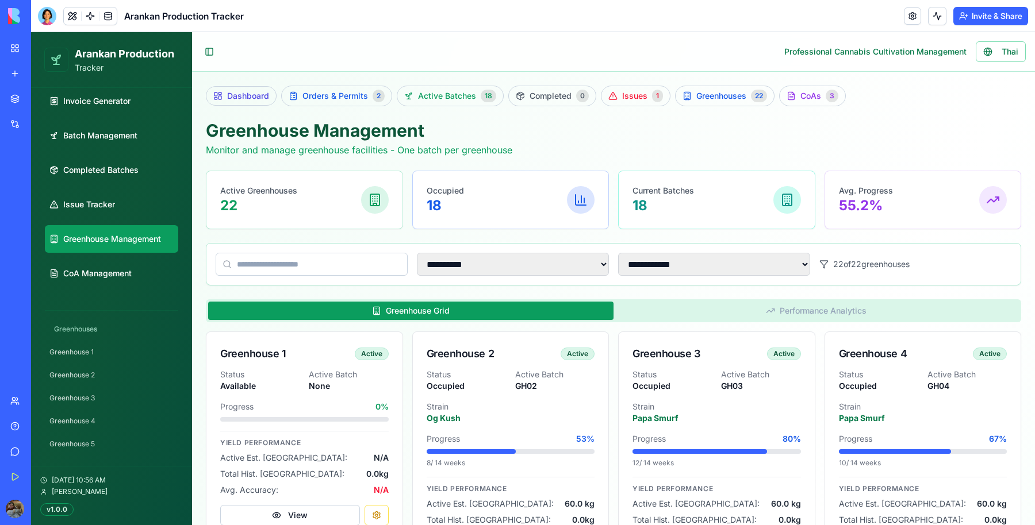
scroll to position [118, 0]
click at [91, 197] on link "Issue Tracker" at bounding box center [111, 205] width 133 height 28
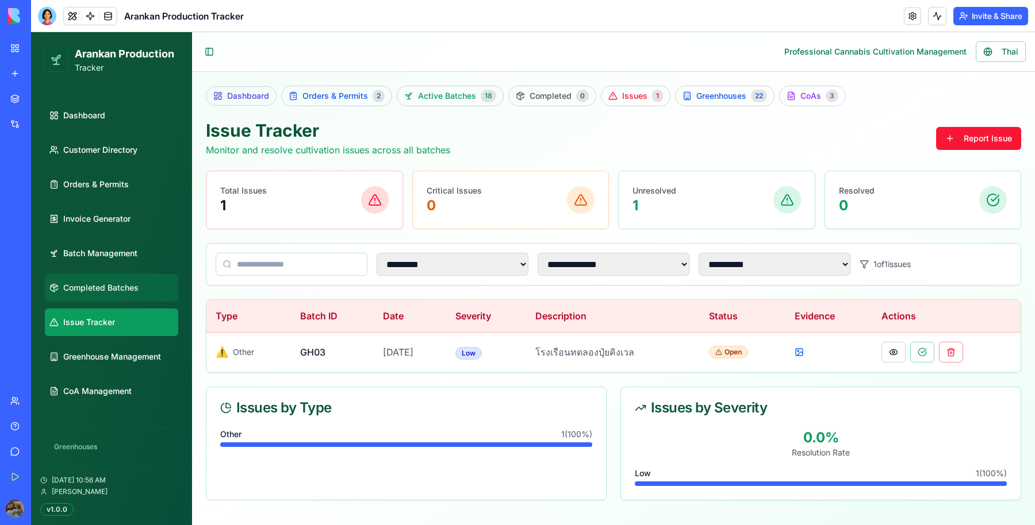
click at [97, 295] on link "Completed Batches" at bounding box center [111, 288] width 133 height 28
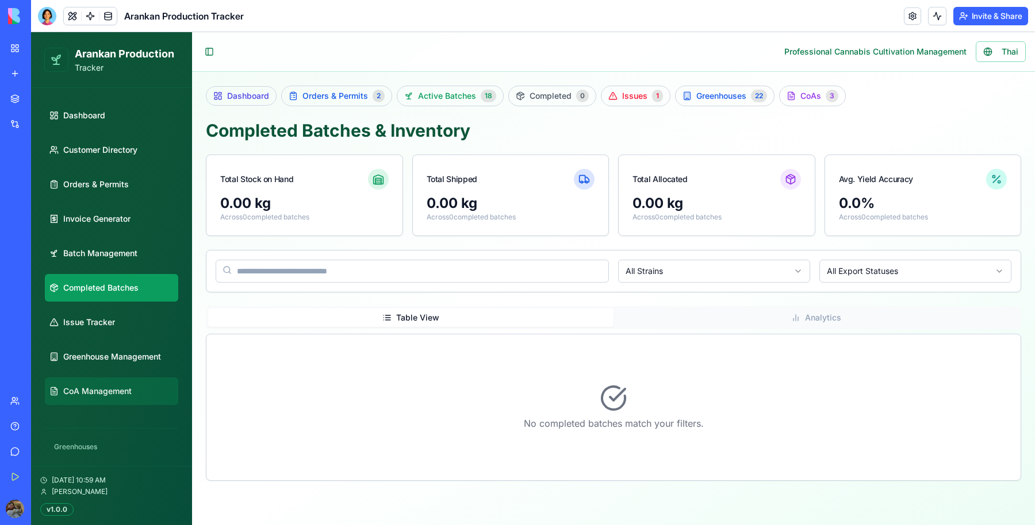
click at [103, 393] on span "CoA Management" at bounding box center [97, 391] width 68 height 11
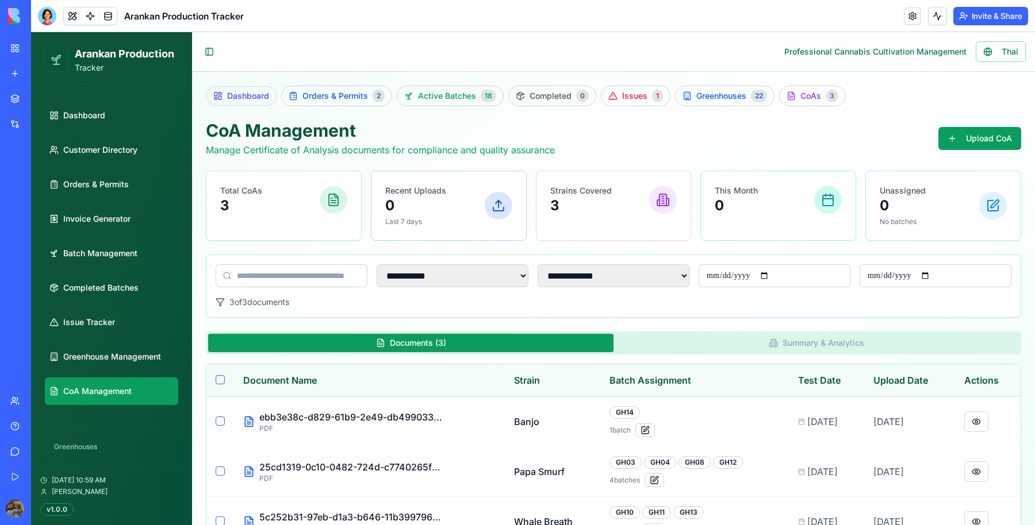
scroll to position [45, 0]
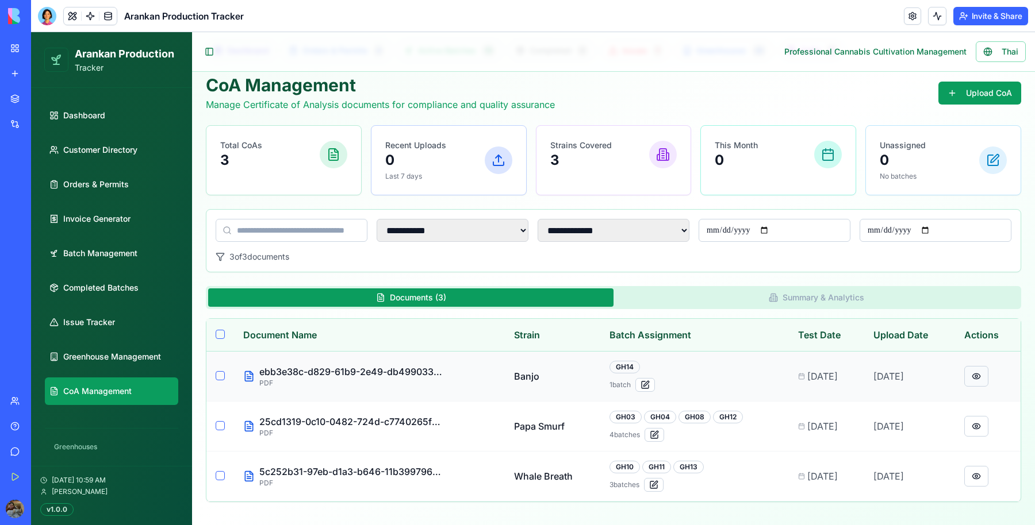
click at [971, 374] on button at bounding box center [976, 376] width 24 height 21
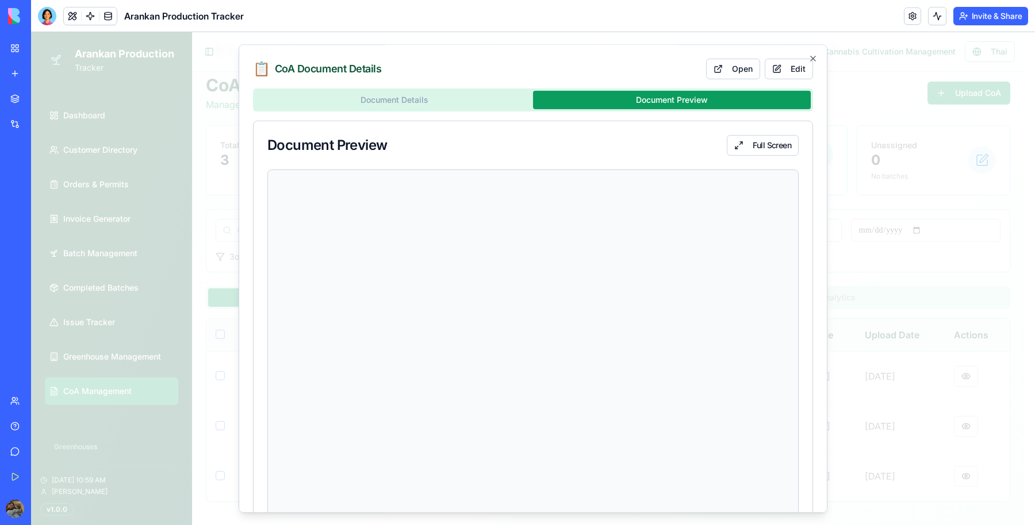
click at [597, 110] on div "Document Details Document Preview" at bounding box center [533, 100] width 560 height 23
click at [808, 59] on icon "button" at bounding box center [812, 58] width 9 height 9
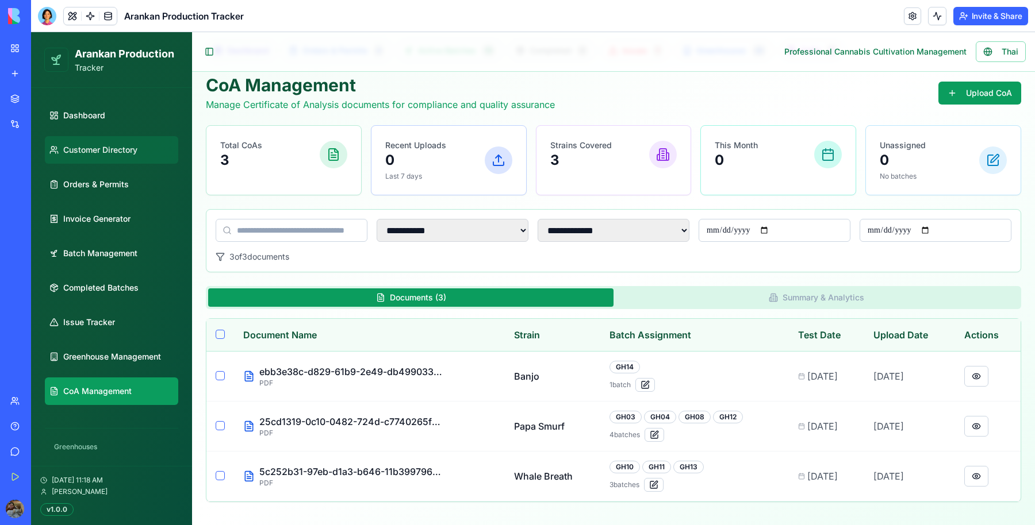
click at [134, 156] on link "Customer Directory" at bounding box center [111, 150] width 133 height 28
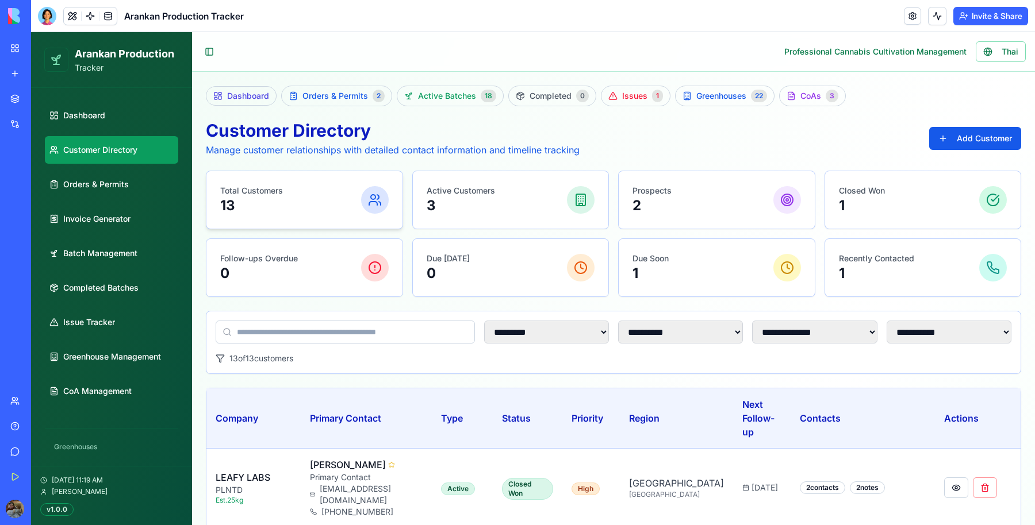
click at [240, 202] on p "13" at bounding box center [251, 206] width 63 height 18
click at [104, 180] on span "Orders & Permits" at bounding box center [96, 184] width 66 height 11
